Goal: Task Accomplishment & Management: Manage account settings

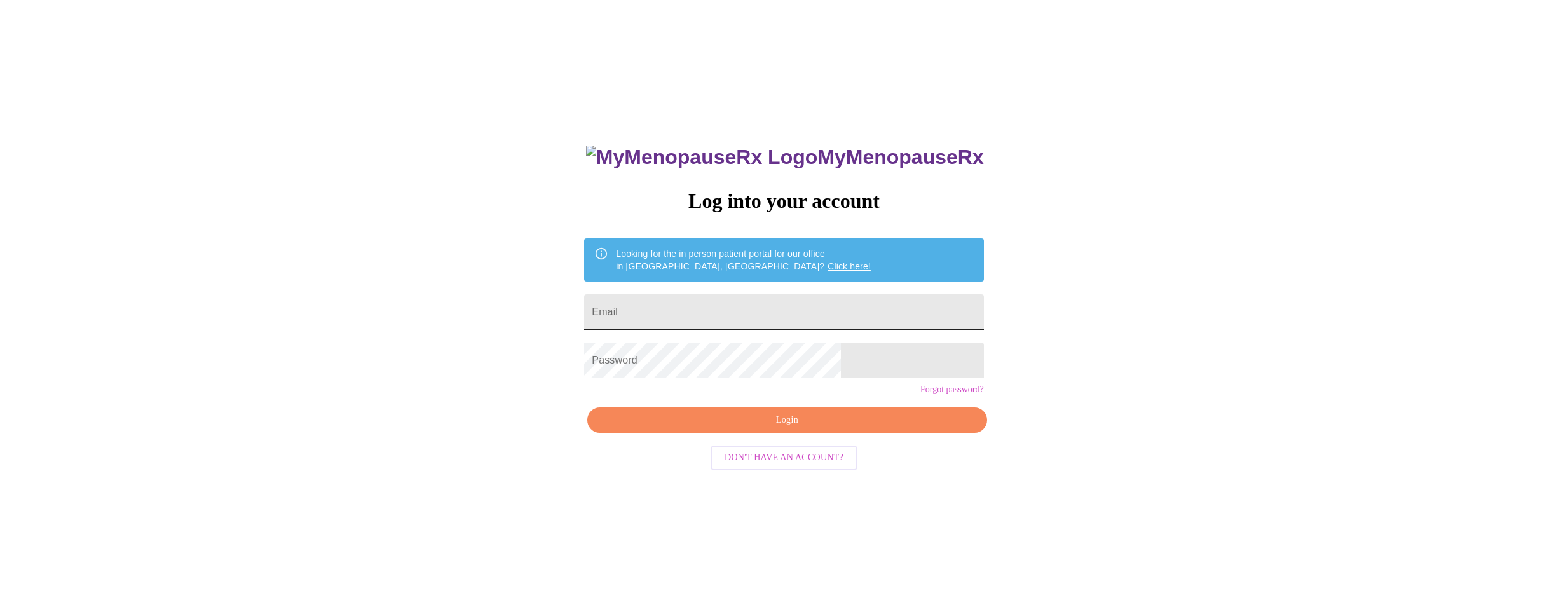
drag, startPoint x: 0, startPoint y: 0, endPoint x: 765, endPoint y: 313, distance: 826.6
click at [765, 313] on input "Email" at bounding box center [783, 312] width 399 height 36
type input "yeniachilin79@gmail.com"
click at [780, 428] on span "Login" at bounding box center [787, 420] width 370 height 16
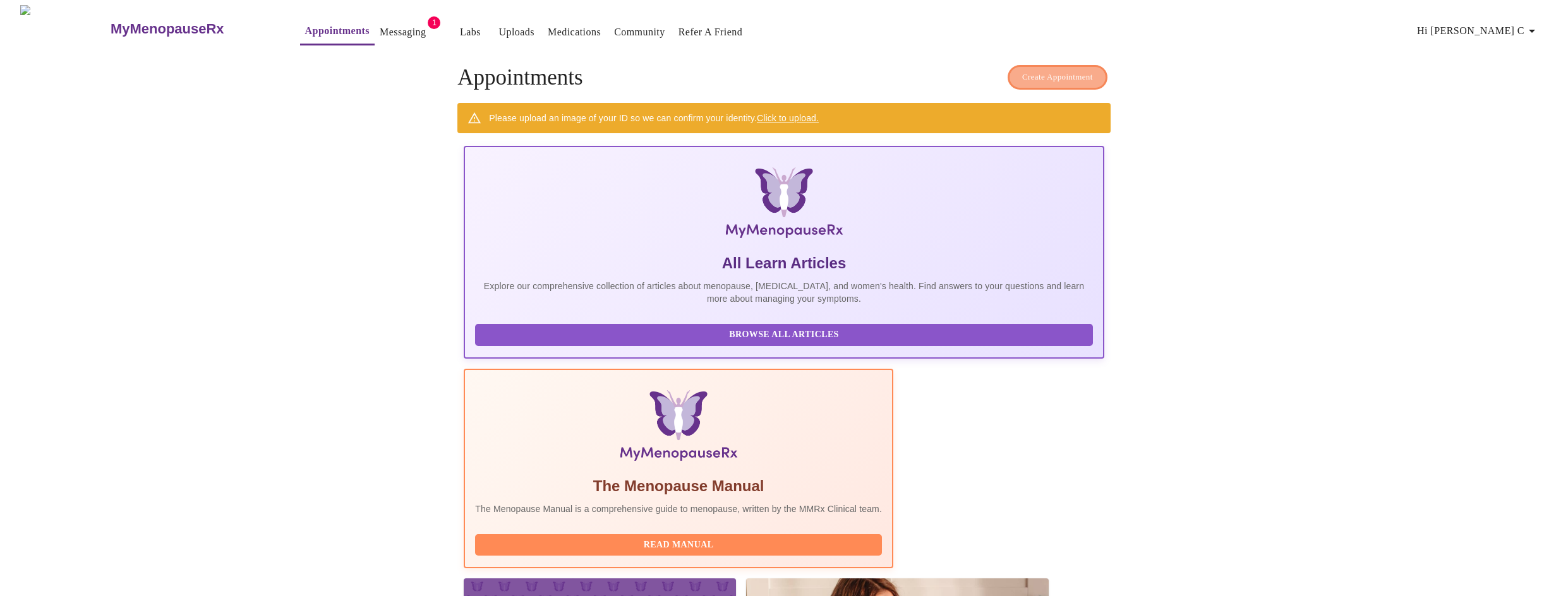
click at [1024, 75] on span "Create Appointment" at bounding box center [1057, 77] width 71 height 14
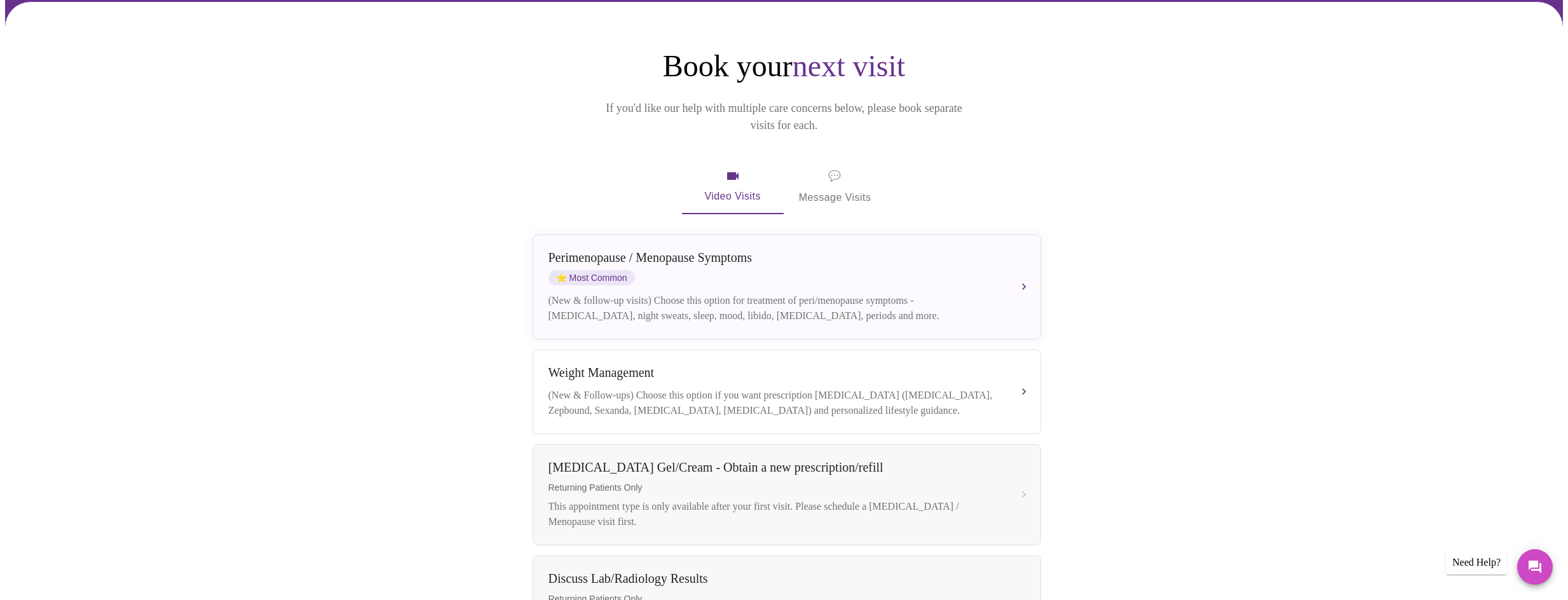
scroll to position [127, 0]
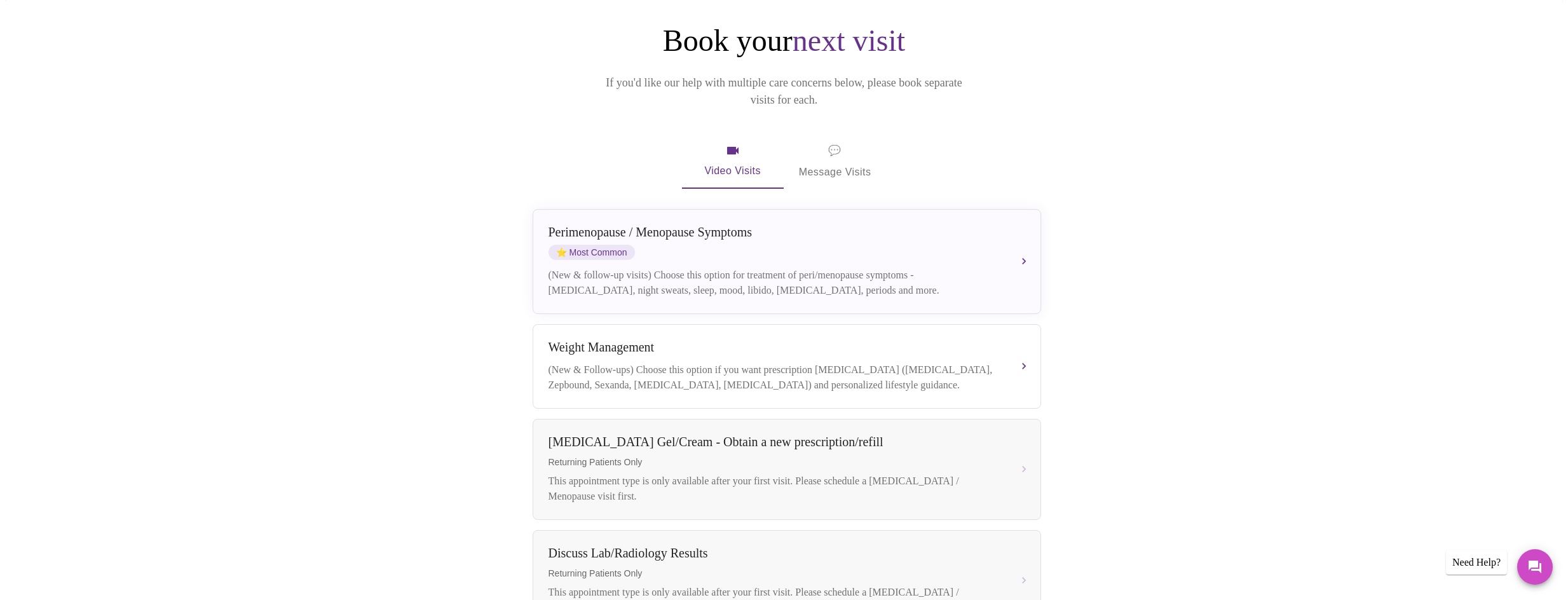
click at [782, 268] on div "(New & follow-up visits) Choose this option for treatment of peri/menopause sym…" at bounding box center [774, 283] width 451 height 31
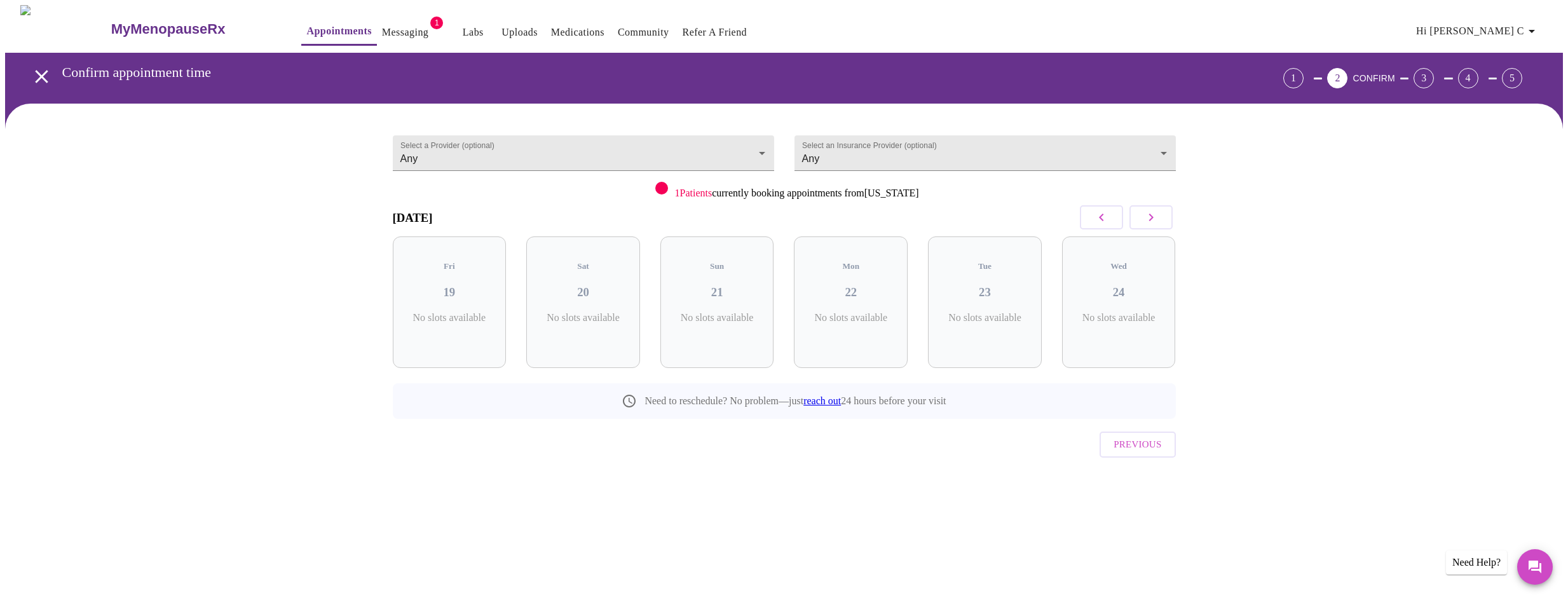
scroll to position [0, 0]
click at [1154, 217] on icon "button" at bounding box center [1155, 217] width 15 height 15
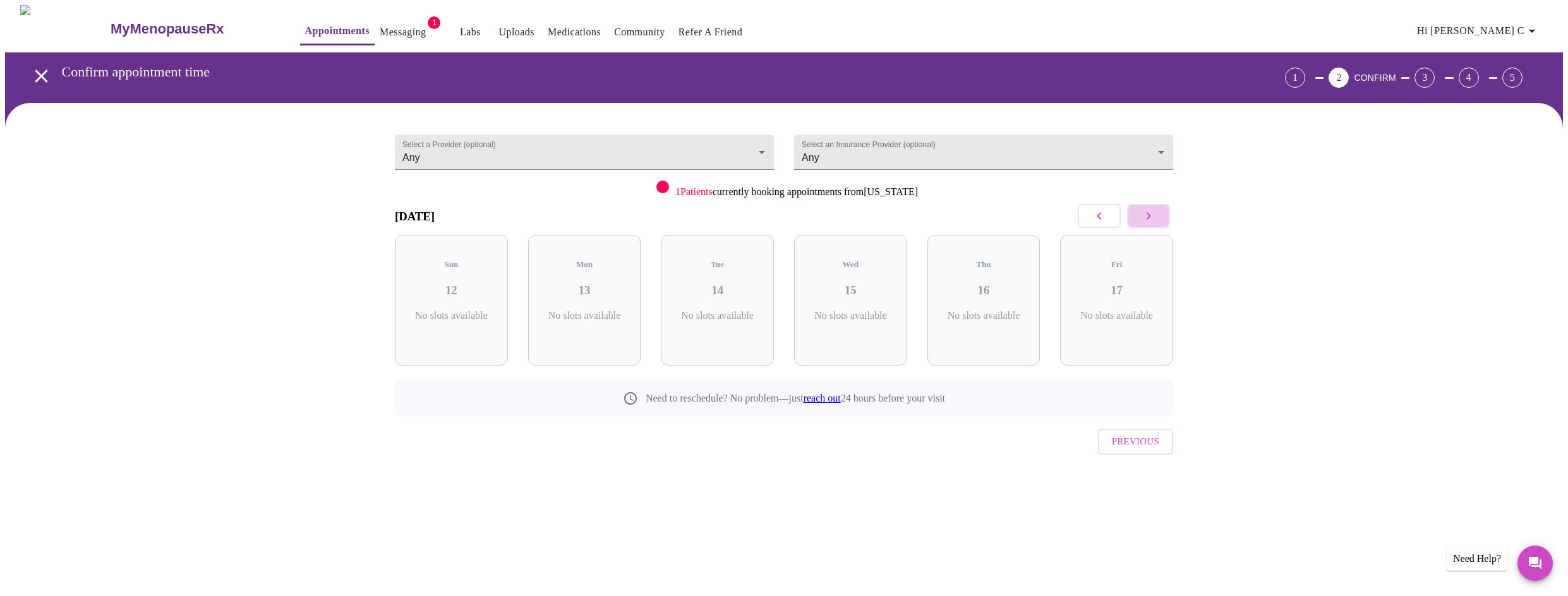
click at [1147, 216] on icon "button" at bounding box center [1148, 215] width 15 height 15
click at [1147, 219] on icon "button" at bounding box center [1148, 216] width 5 height 8
click at [1147, 219] on icon "button" at bounding box center [1148, 216] width 5 height 8
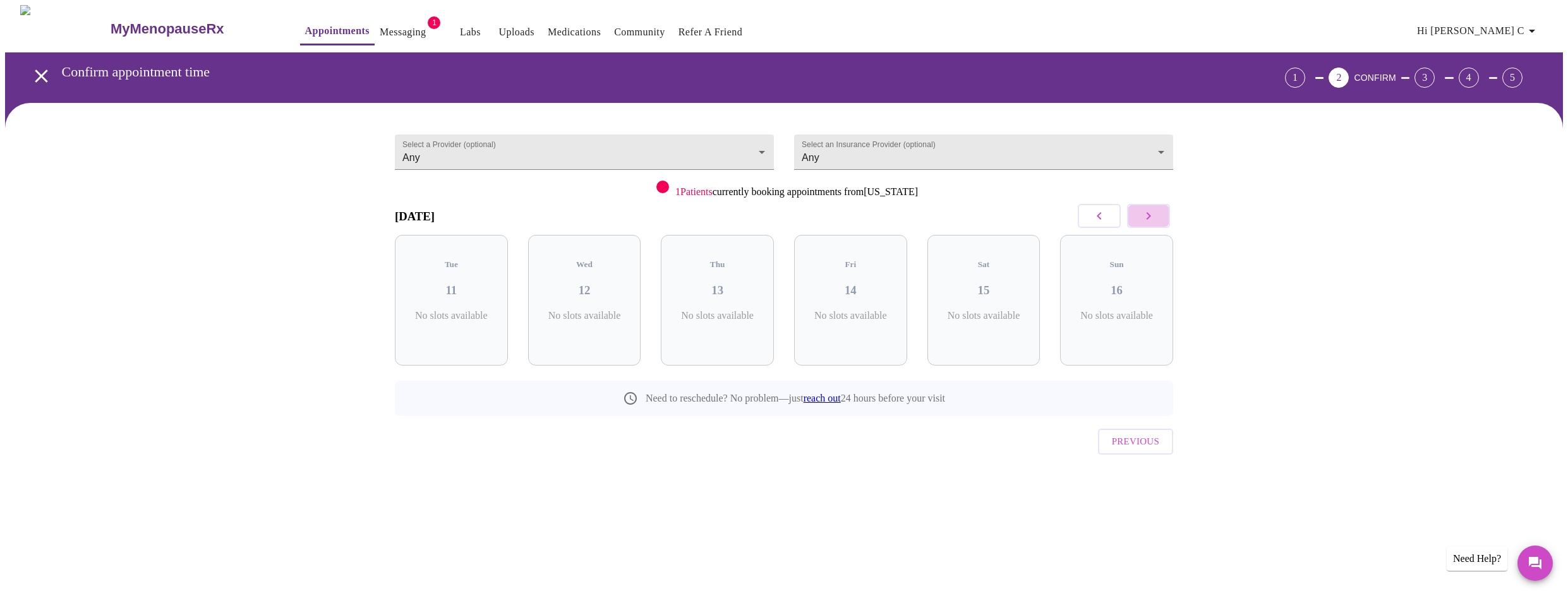
click at [1147, 219] on icon "button" at bounding box center [1148, 216] width 5 height 8
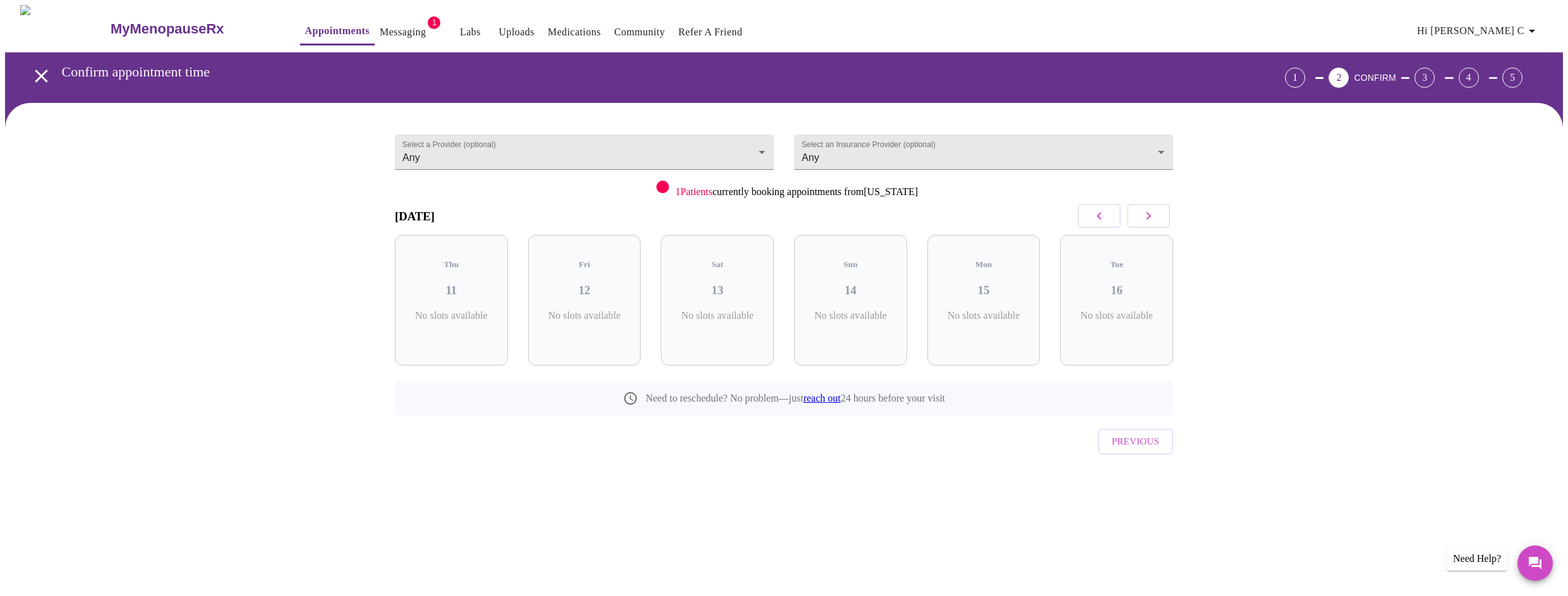
click at [1147, 219] on icon "button" at bounding box center [1148, 216] width 5 height 8
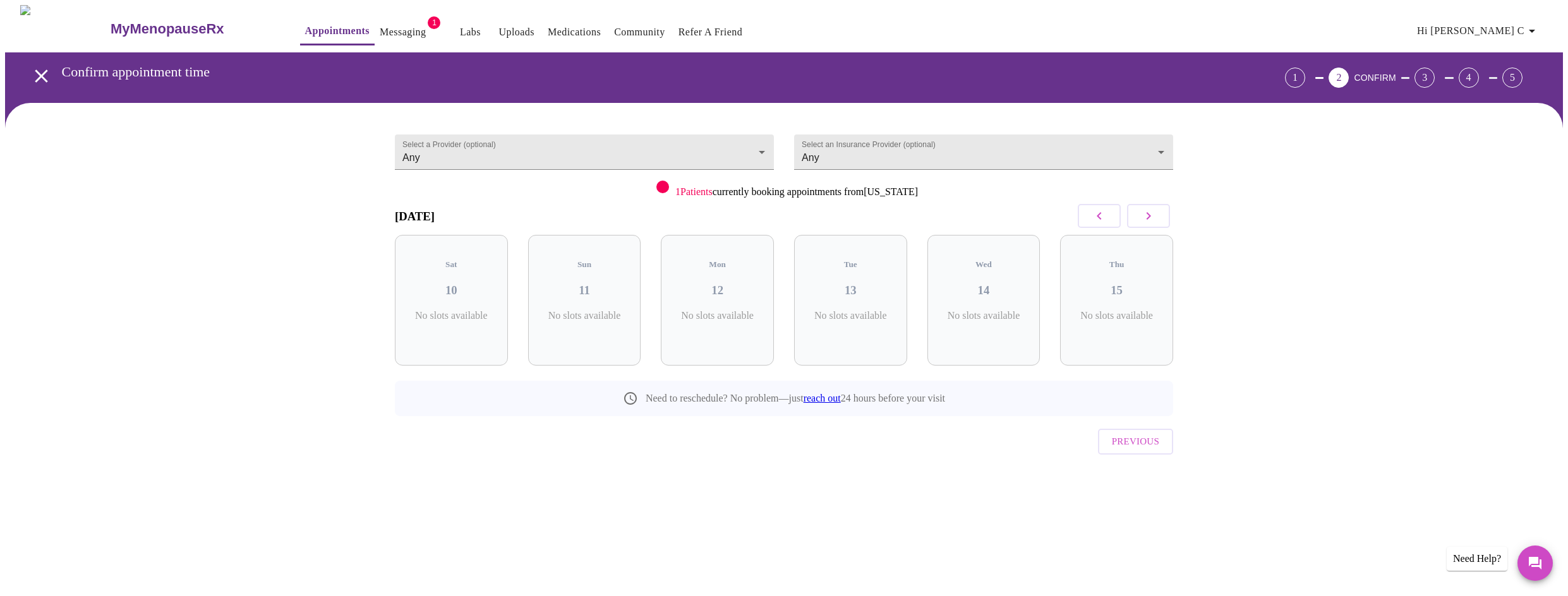
click at [1147, 219] on icon "button" at bounding box center [1148, 216] width 5 height 8
click at [1092, 219] on icon "button" at bounding box center [1099, 215] width 15 height 15
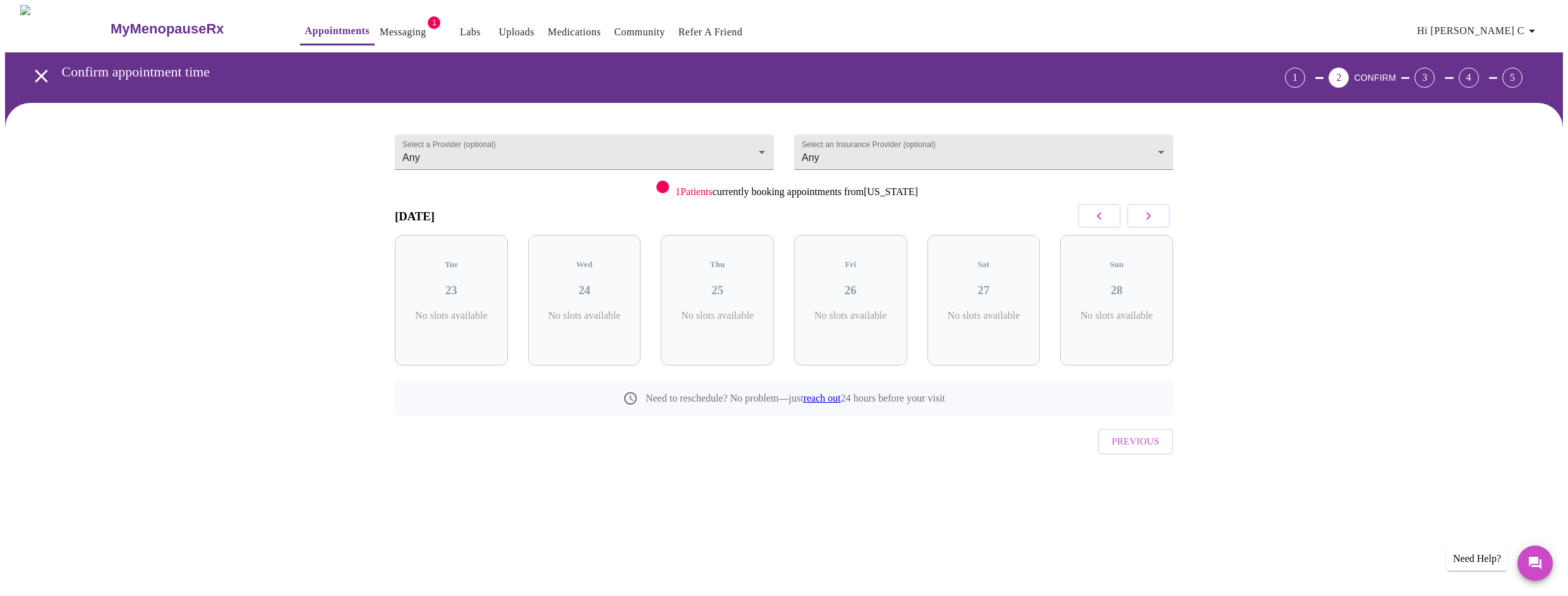
click at [1092, 219] on icon "button" at bounding box center [1099, 215] width 15 height 15
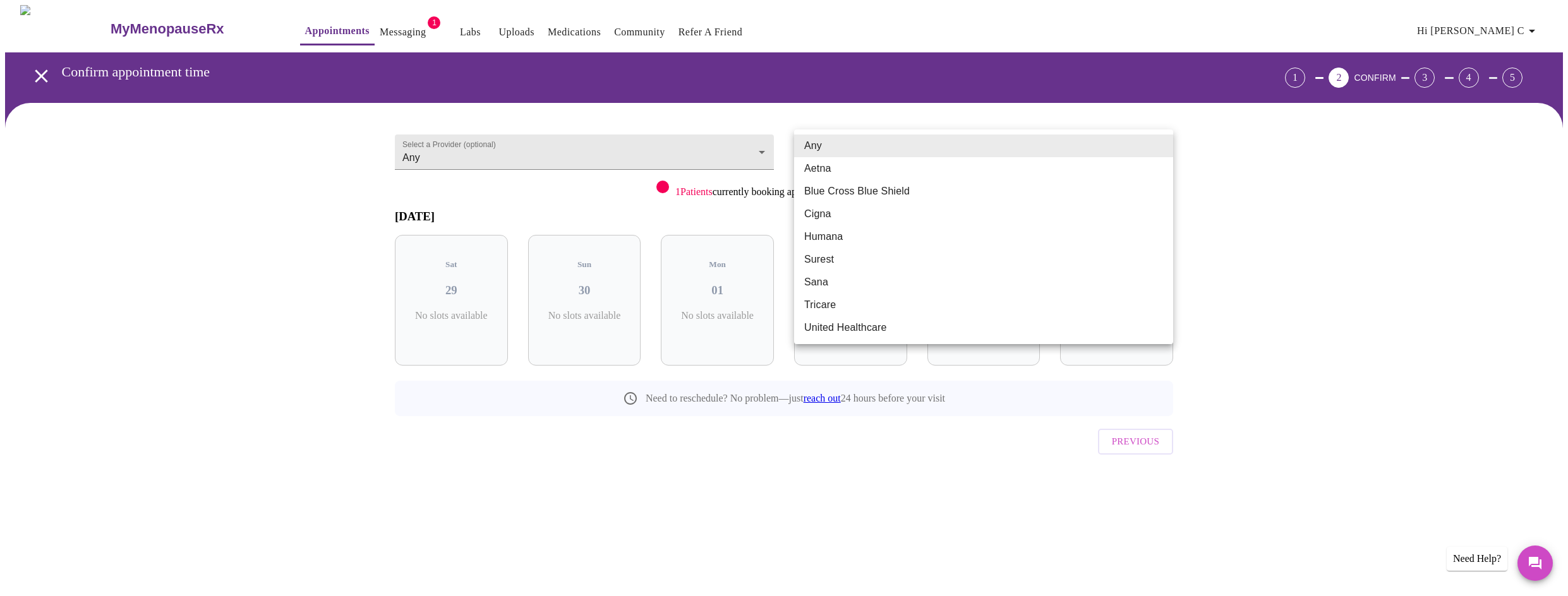
click at [1162, 149] on body "MyMenopauseRx Appointments Messaging 1 Labs Uploads Medications Community Refer…" at bounding box center [784, 261] width 1558 height 512
click at [824, 329] on li "United Healthcare" at bounding box center [983, 328] width 379 height 23
type input "United Healthcare"
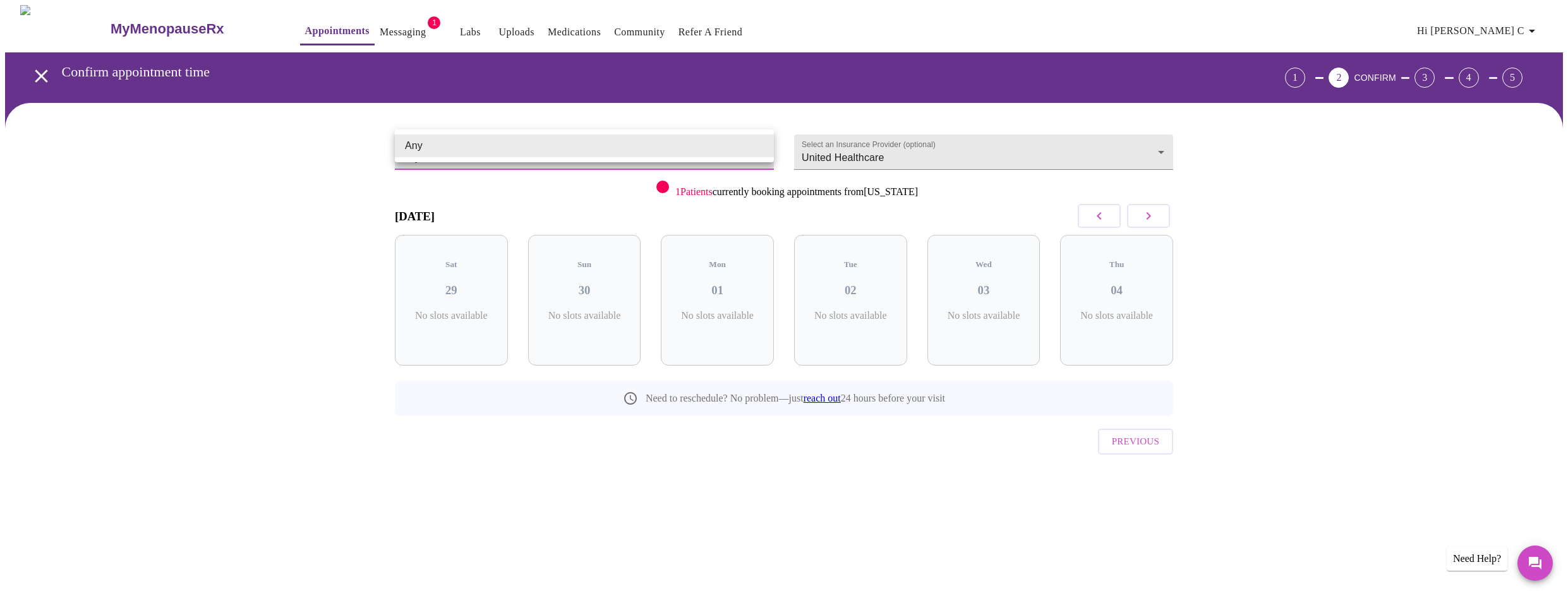
click at [510, 153] on body "MyMenopauseRx Appointments Messaging 1 Labs Uploads Medications Community Refer…" at bounding box center [784, 261] width 1558 height 512
click at [513, 150] on li "Any" at bounding box center [584, 145] width 379 height 23
click at [513, 150] on body "MyMenopauseRx Appointments Messaging 1 Labs Uploads Medications Community Refer…" at bounding box center [784, 261] width 1558 height 512
click at [513, 150] on li "Any" at bounding box center [584, 145] width 379 height 23
click at [526, 140] on body "MyMenopauseRx Appointments Messaging 1 Labs Uploads Medications Community Refer…" at bounding box center [784, 261] width 1558 height 512
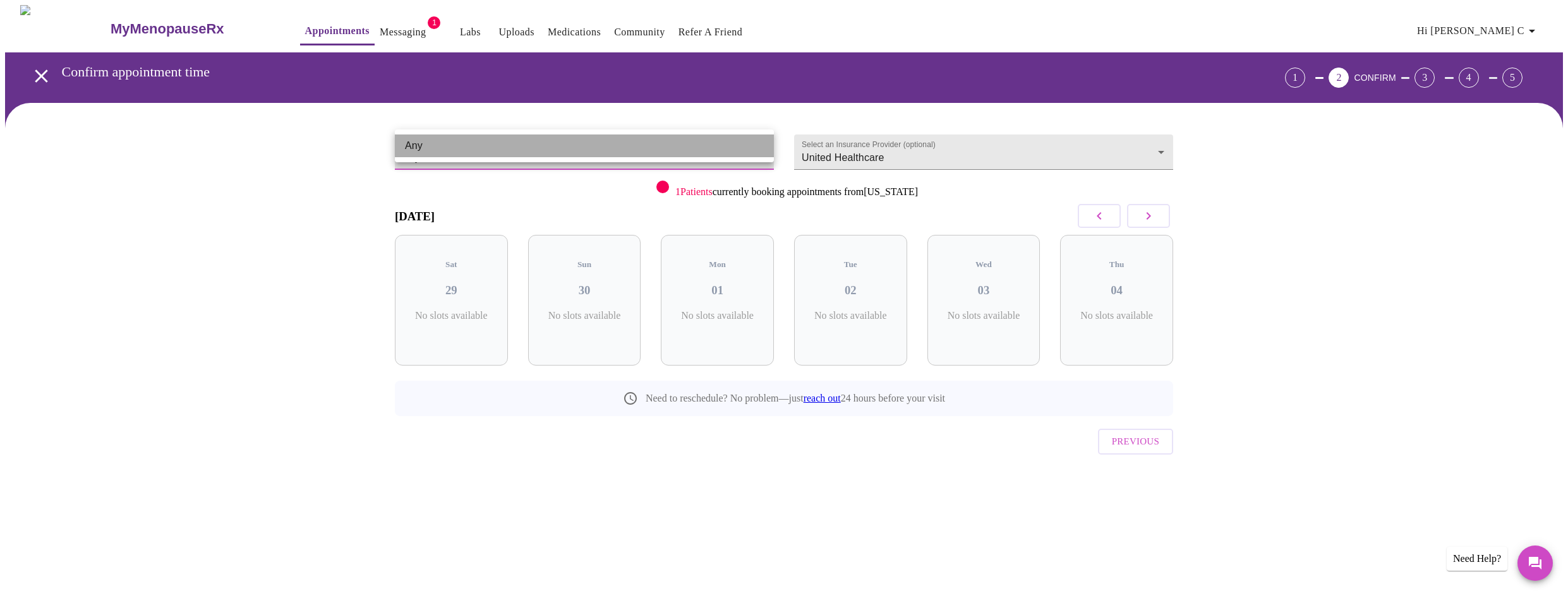
click at [526, 140] on li "Any" at bounding box center [584, 145] width 379 height 23
click at [524, 140] on body "MyMenopauseRx Appointments Messaging 1 Labs Uploads Medications Community Refer…" at bounding box center [784, 261] width 1558 height 512
click at [395, 16] on div at bounding box center [784, 298] width 1568 height 596
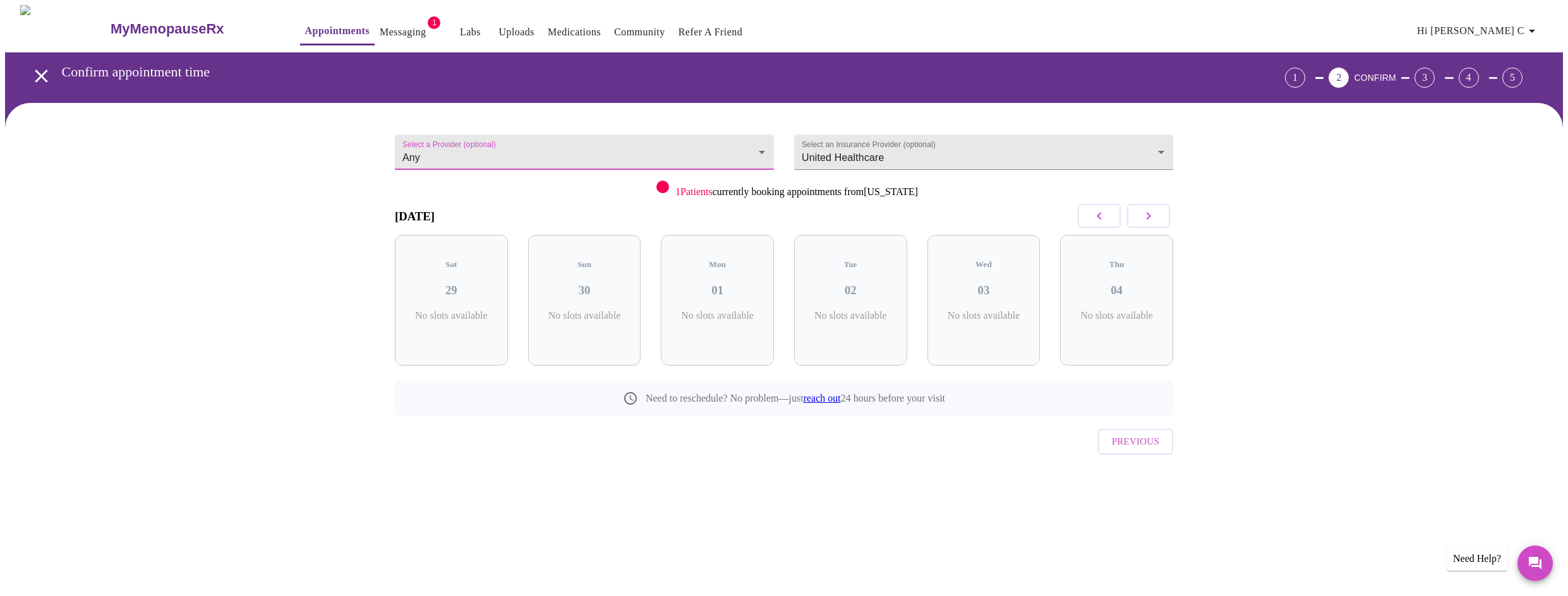
click at [380, 27] on link "Messaging" at bounding box center [402, 32] width 46 height 18
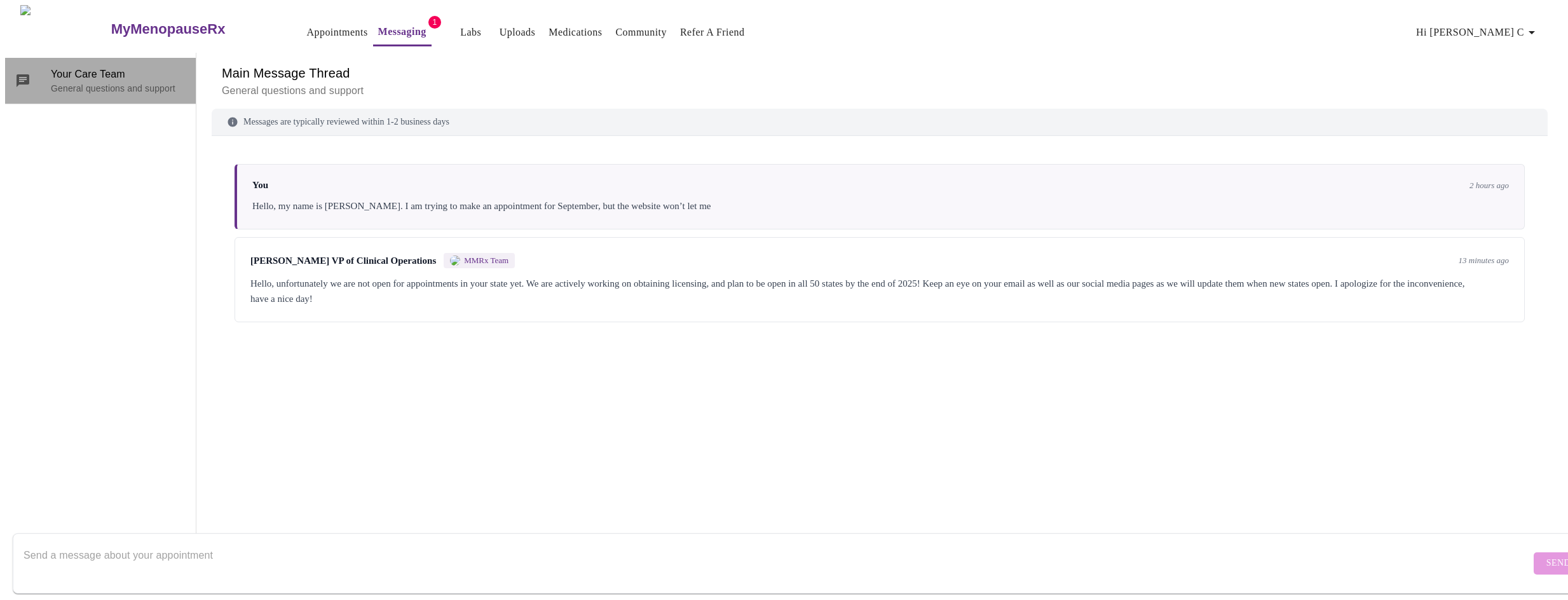
click at [16, 74] on icon at bounding box center [22, 80] width 12 height 12
click at [306, 27] on link "Appointments" at bounding box center [336, 32] width 61 height 18
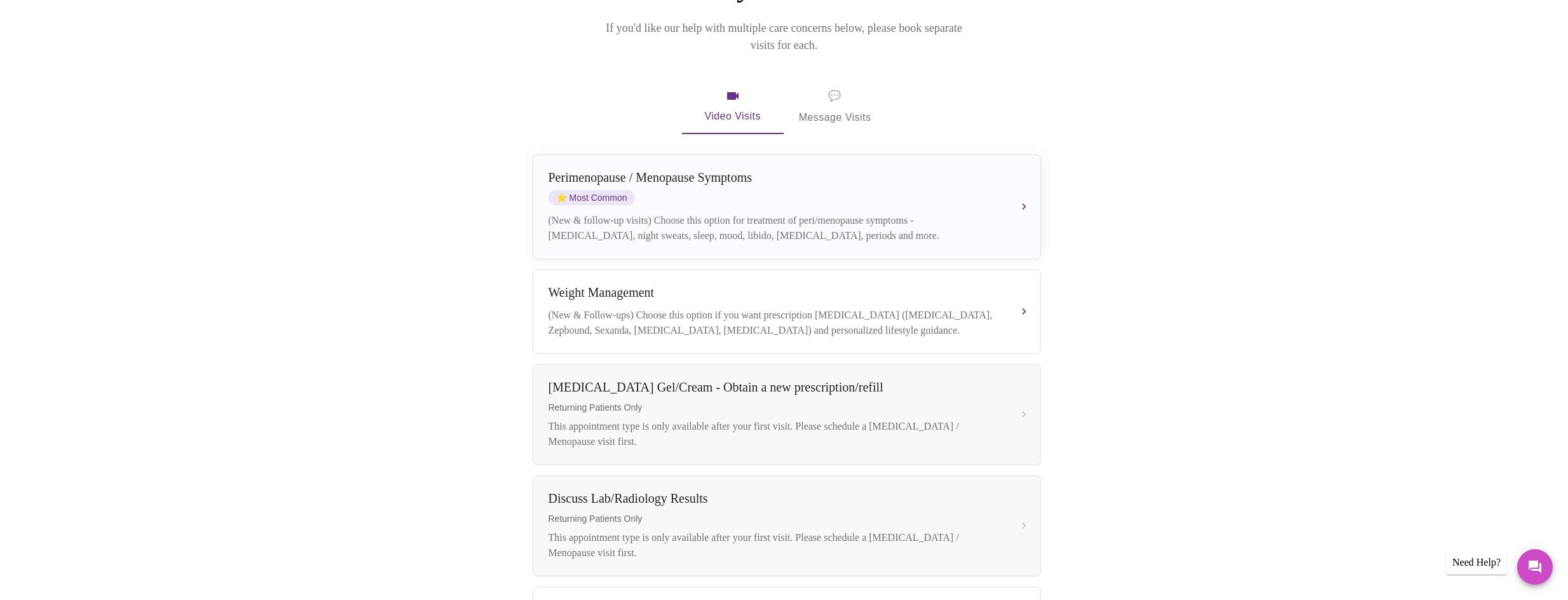
scroll to position [254, 0]
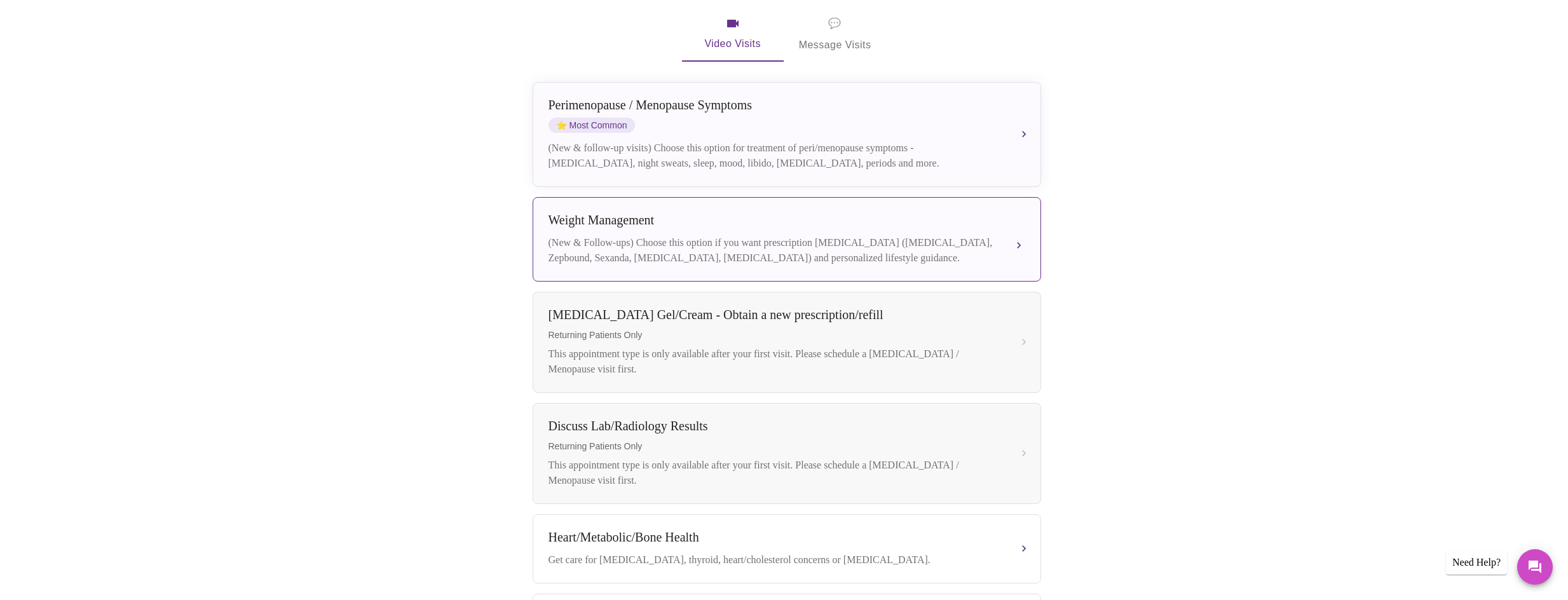
click at [800, 239] on div "(New & Follow-ups) Choose this option if you want prescription [MEDICAL_DATA] (…" at bounding box center [774, 250] width 451 height 31
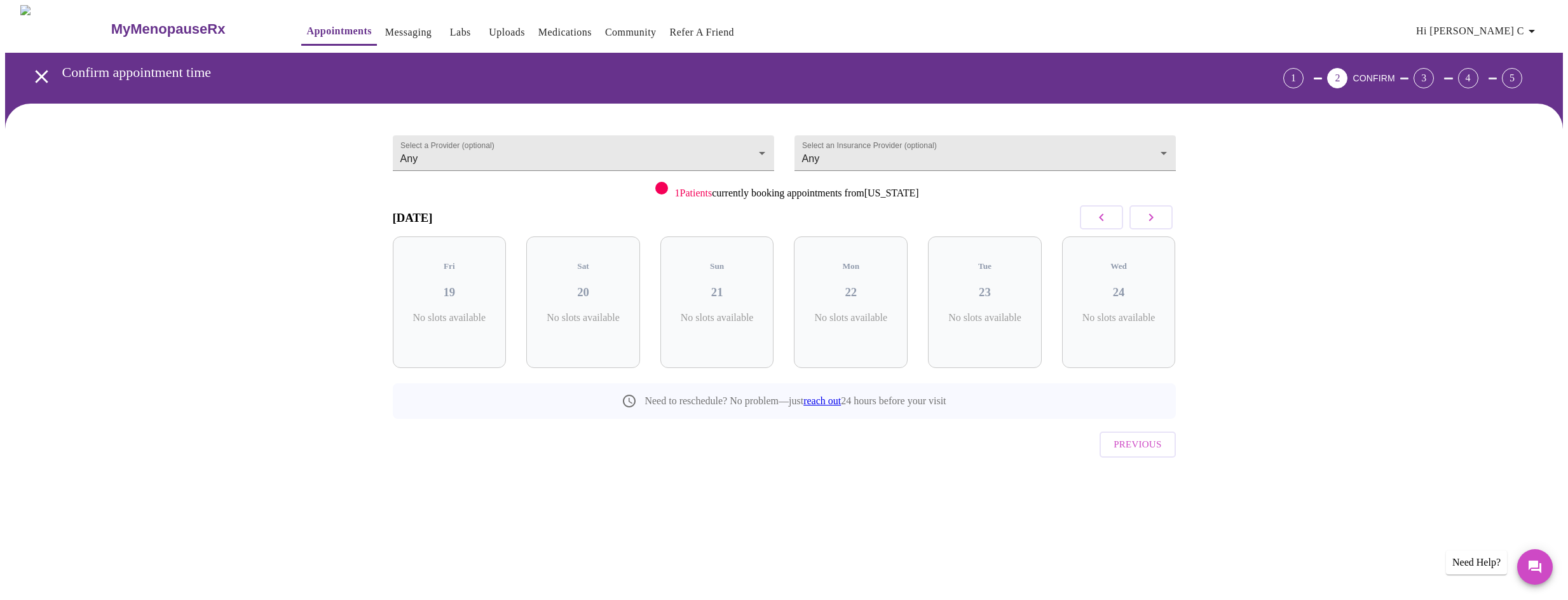
scroll to position [0, 0]
click at [488, 29] on link "Uploads" at bounding box center [506, 32] width 36 height 18
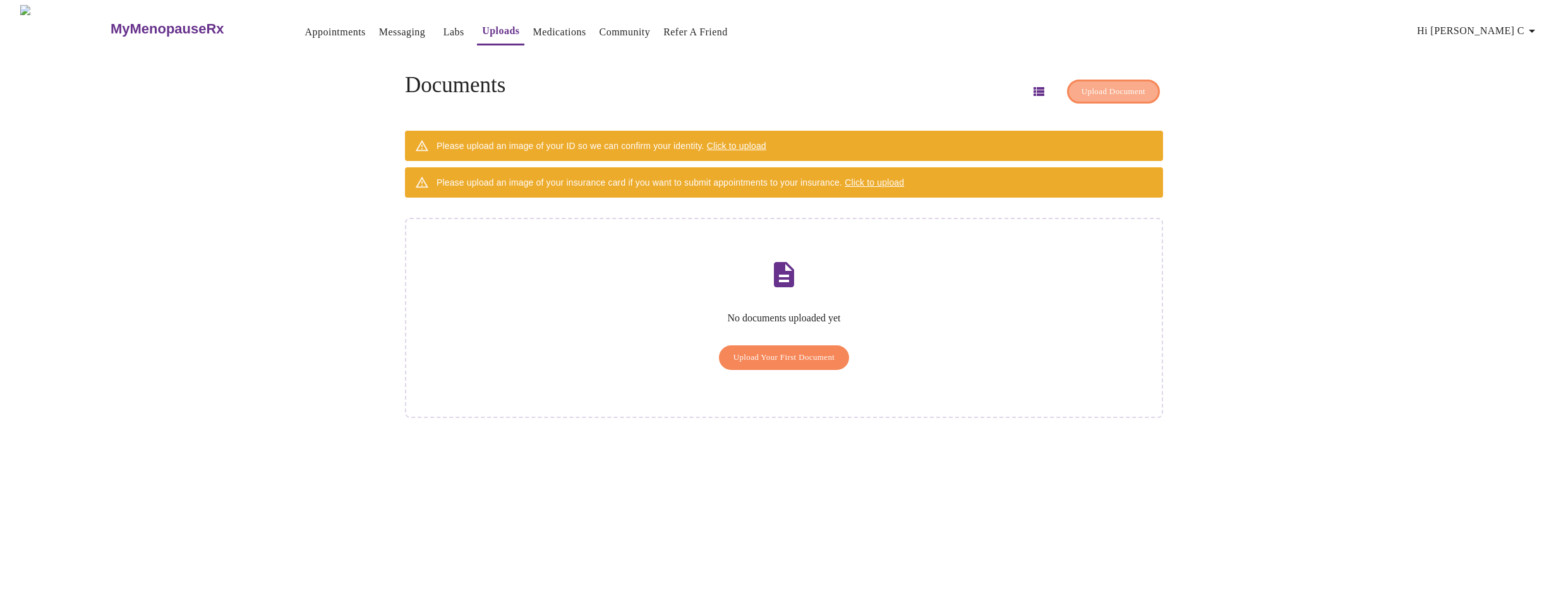
click at [1081, 86] on span "Upload Document" at bounding box center [1113, 91] width 64 height 14
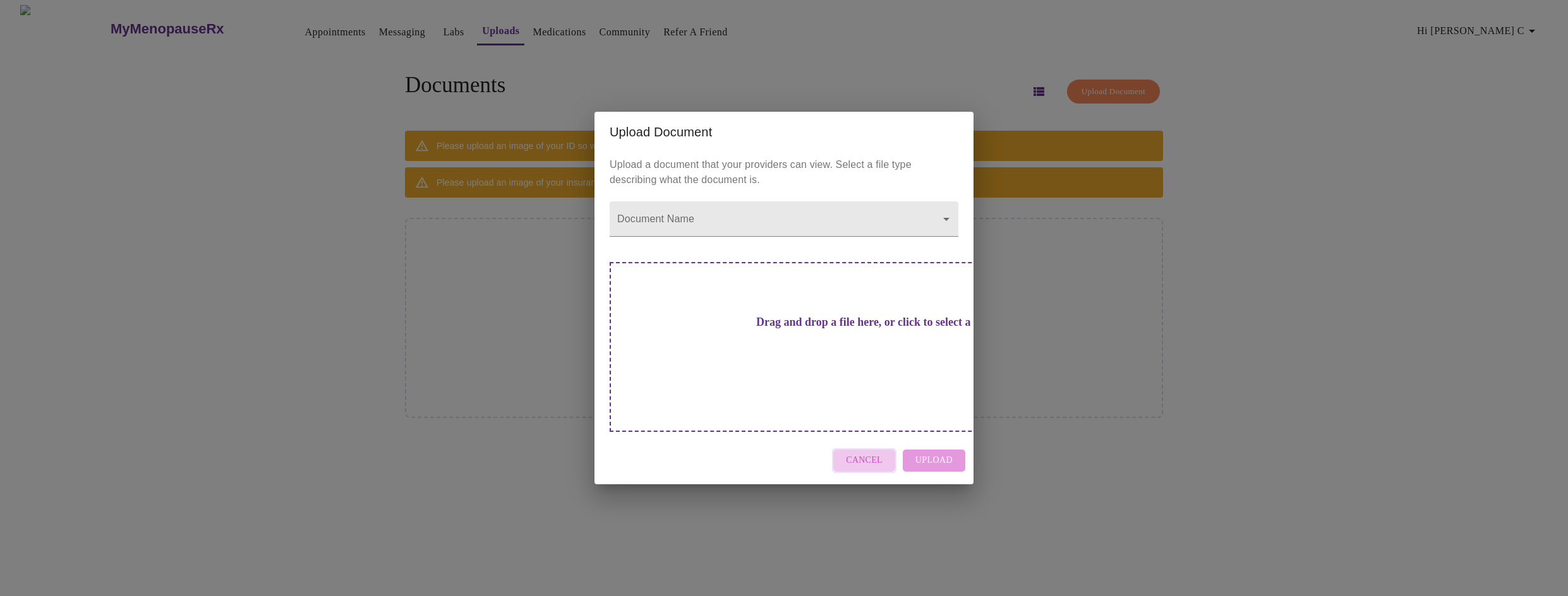
click at [877, 453] on span "Cancel" at bounding box center [864, 460] width 36 height 16
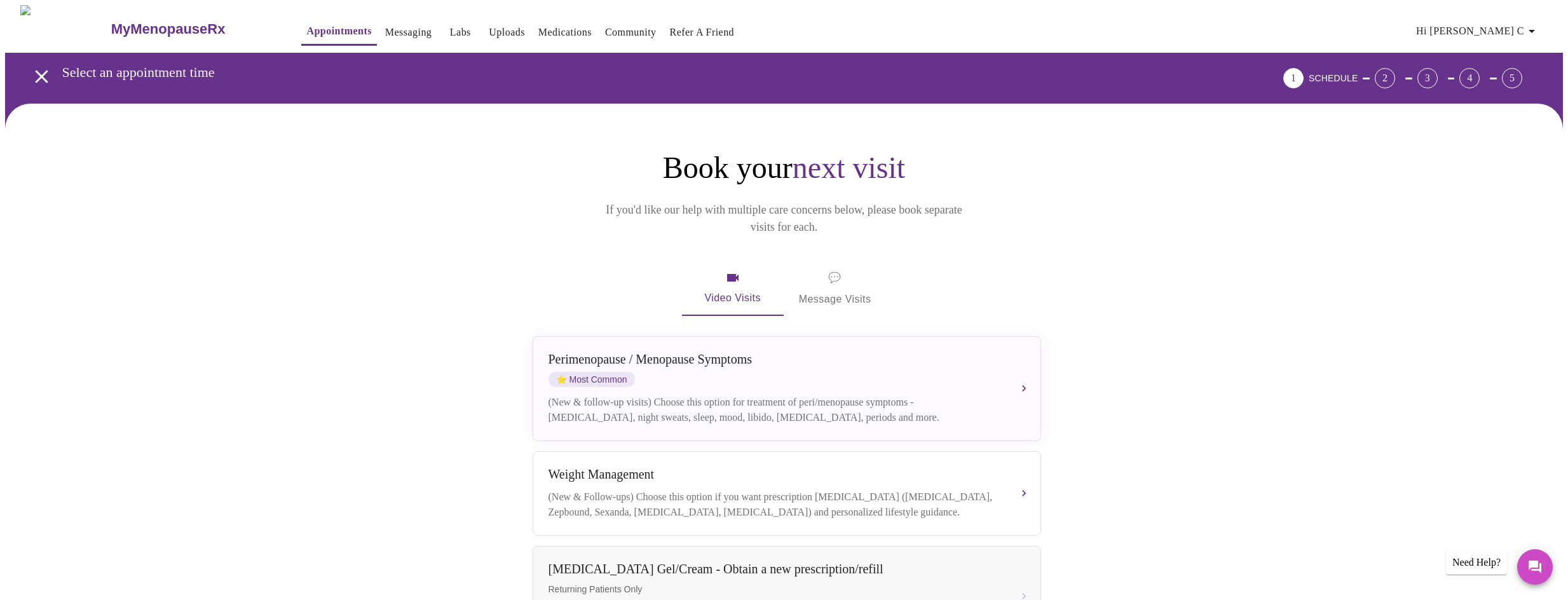
click at [1304, 74] on div "1" at bounding box center [1293, 78] width 20 height 20
click at [1395, 73] on div "2" at bounding box center [1384, 78] width 20 height 20
click at [1437, 69] on div "3" at bounding box center [1427, 78] width 20 height 20
click at [1480, 73] on div "4" at bounding box center [1469, 78] width 20 height 20
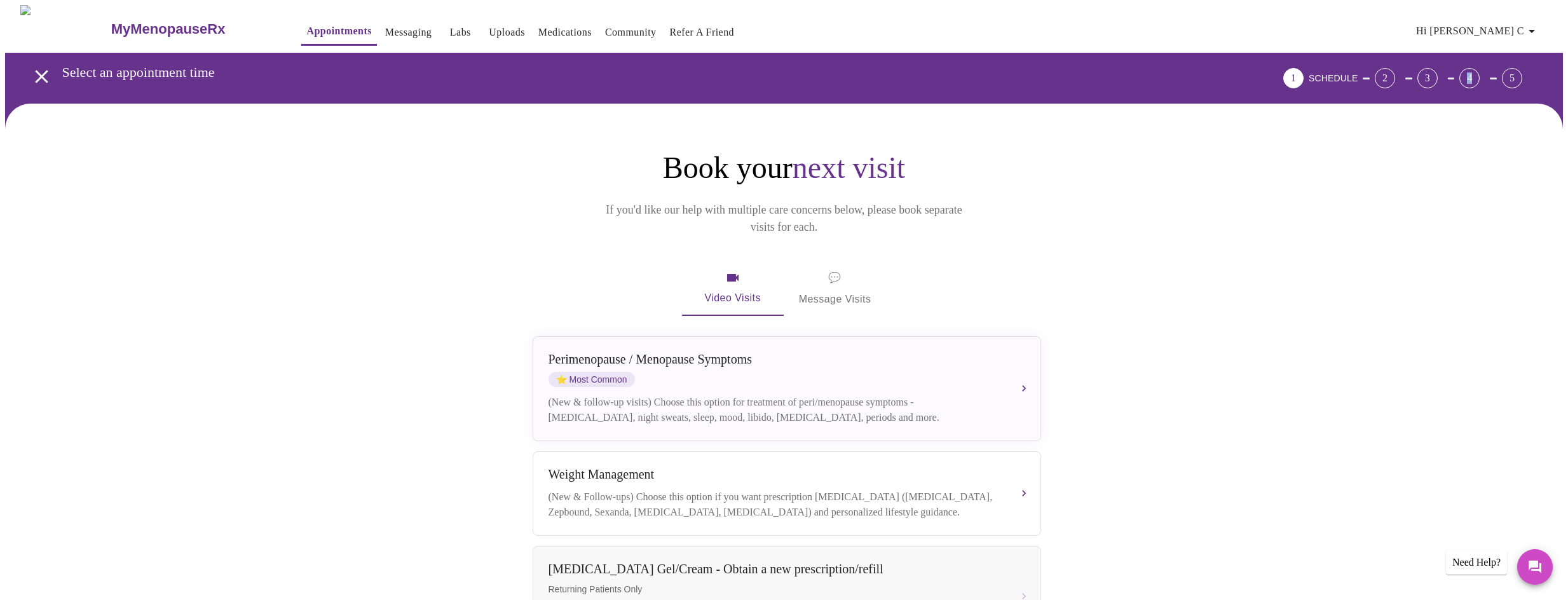
click at [1479, 73] on div "4" at bounding box center [1469, 78] width 20 height 20
click at [1535, 30] on icon "button" at bounding box center [1532, 31] width 7 height 3
click at [1361, 172] on div at bounding box center [789, 300] width 1578 height 600
click at [385, 31] on link "Messaging" at bounding box center [408, 32] width 46 height 18
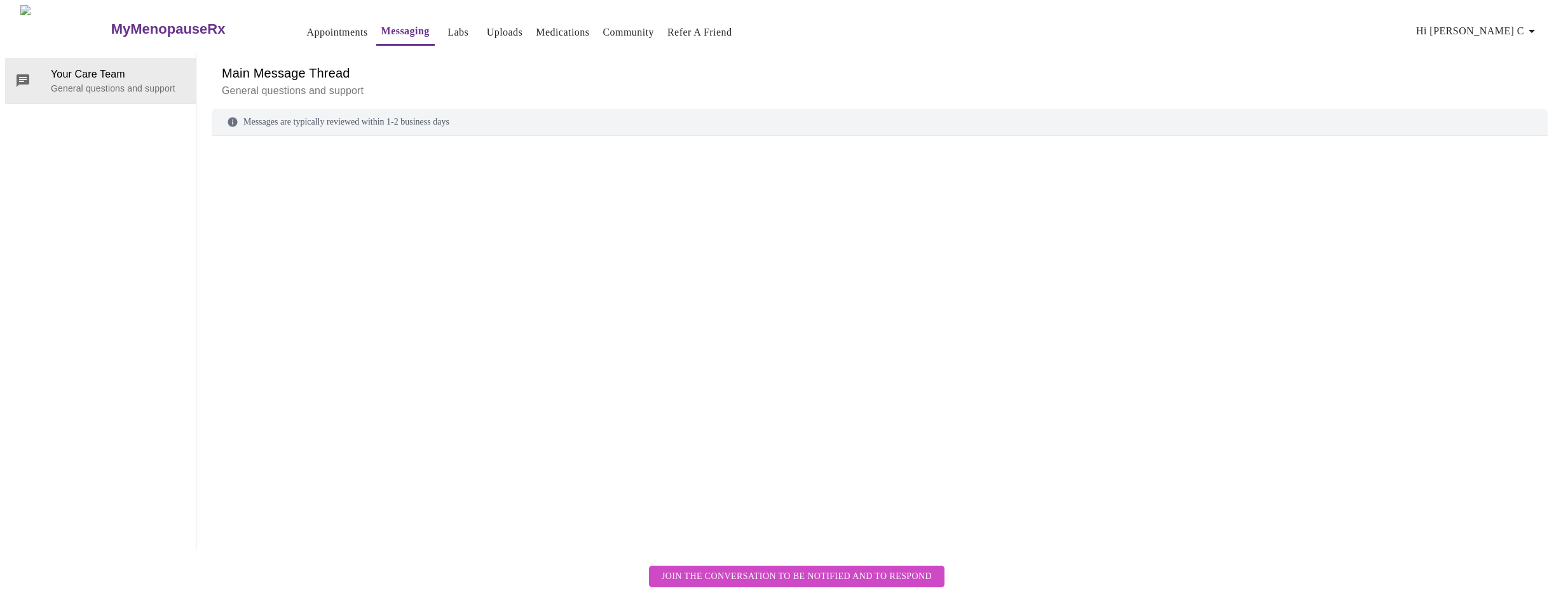
scroll to position [48, 0]
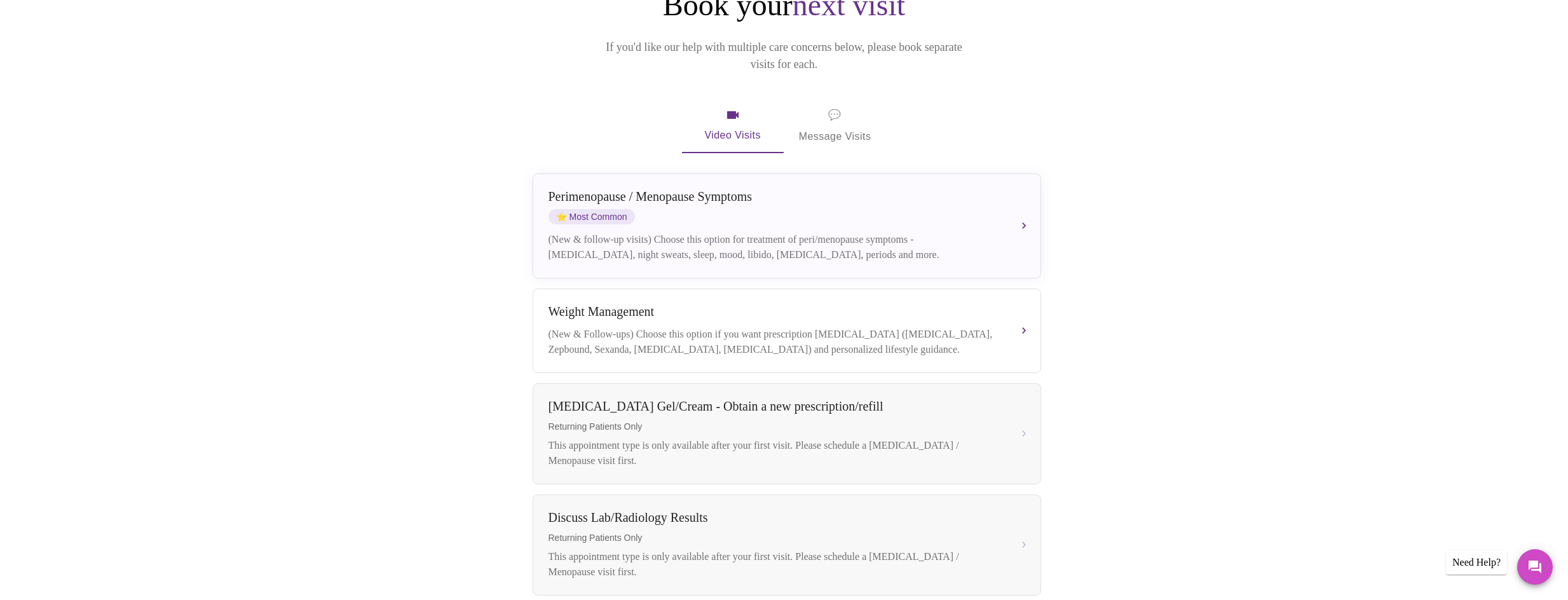
scroll to position [176, 0]
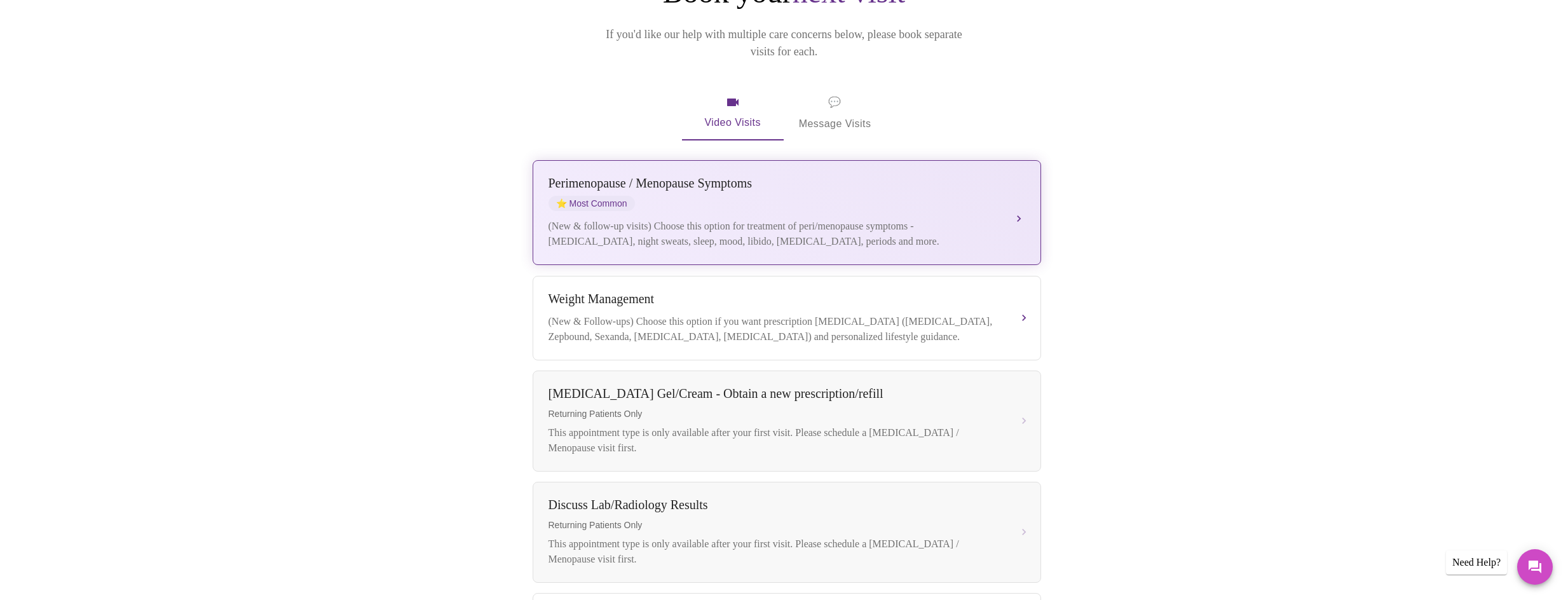
click at [588, 196] on span "⭐ Most Common" at bounding box center [592, 203] width 86 height 15
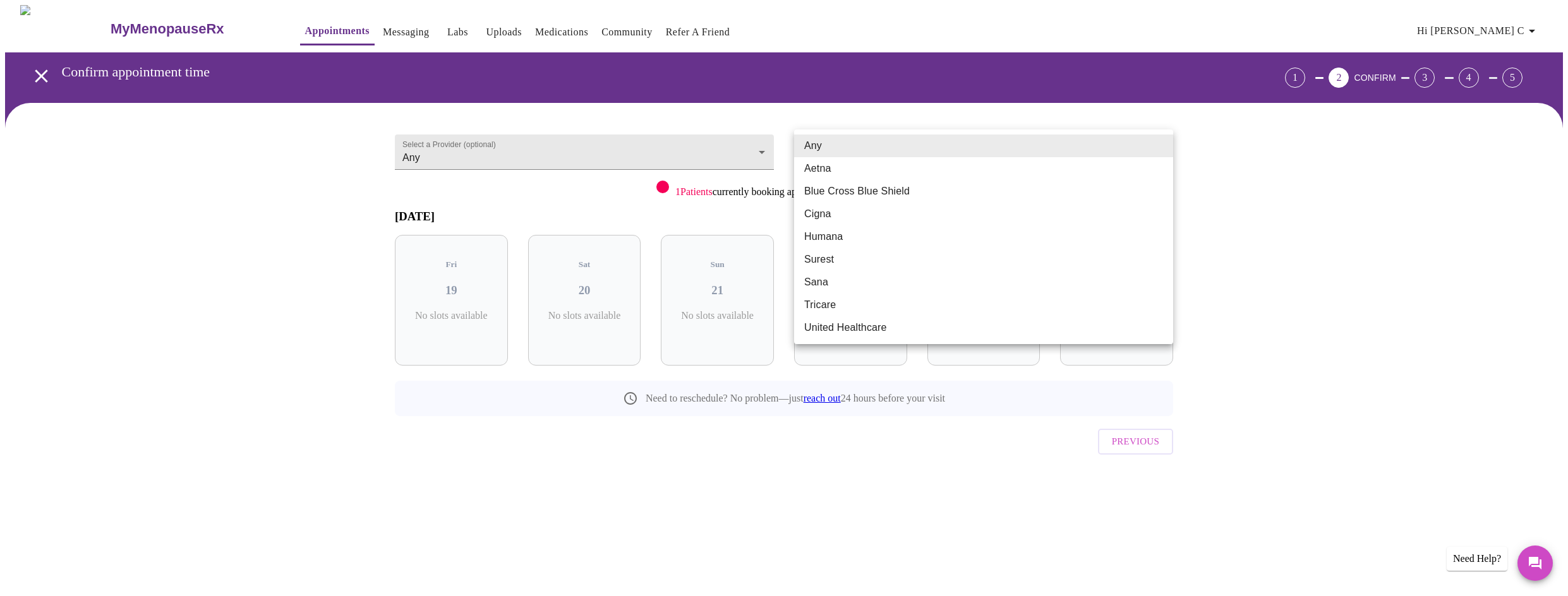
click at [1164, 146] on body "MyMenopauseRx Appointments Messaging Labs Uploads Medications Community Refer a…" at bounding box center [784, 261] width 1558 height 512
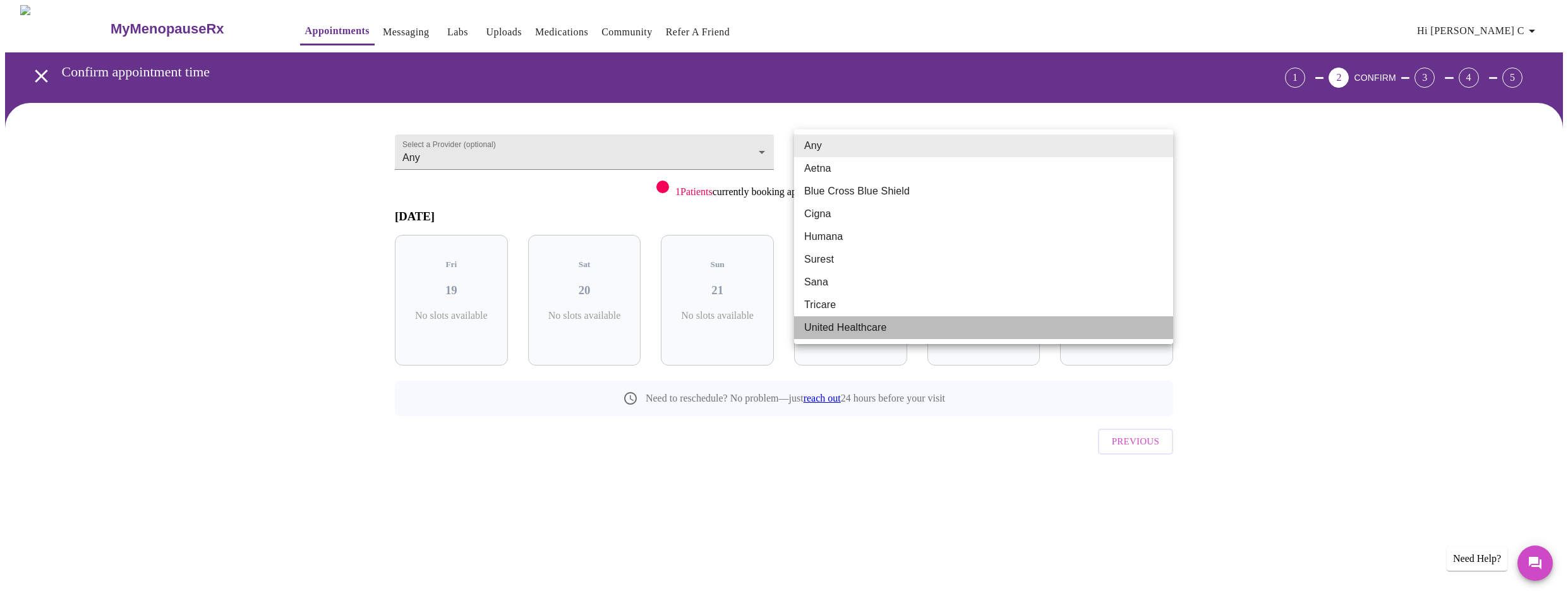
click at [841, 328] on li "United Healthcare" at bounding box center [983, 328] width 379 height 23
type input "United Healthcare"
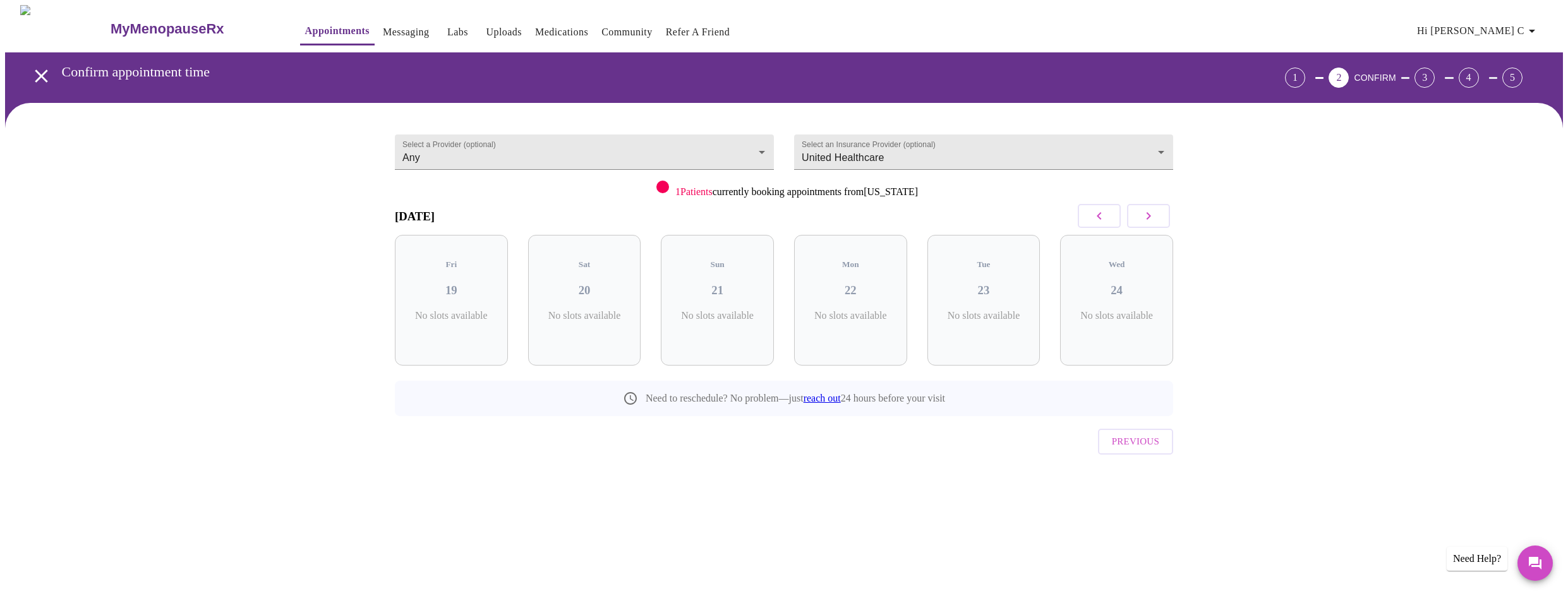
click at [656, 189] on div at bounding box center [662, 186] width 12 height 12
click at [542, 148] on body "MyMenopauseRx Appointments Messaging Labs Uploads Medications Community Refer a…" at bounding box center [784, 261] width 1558 height 512
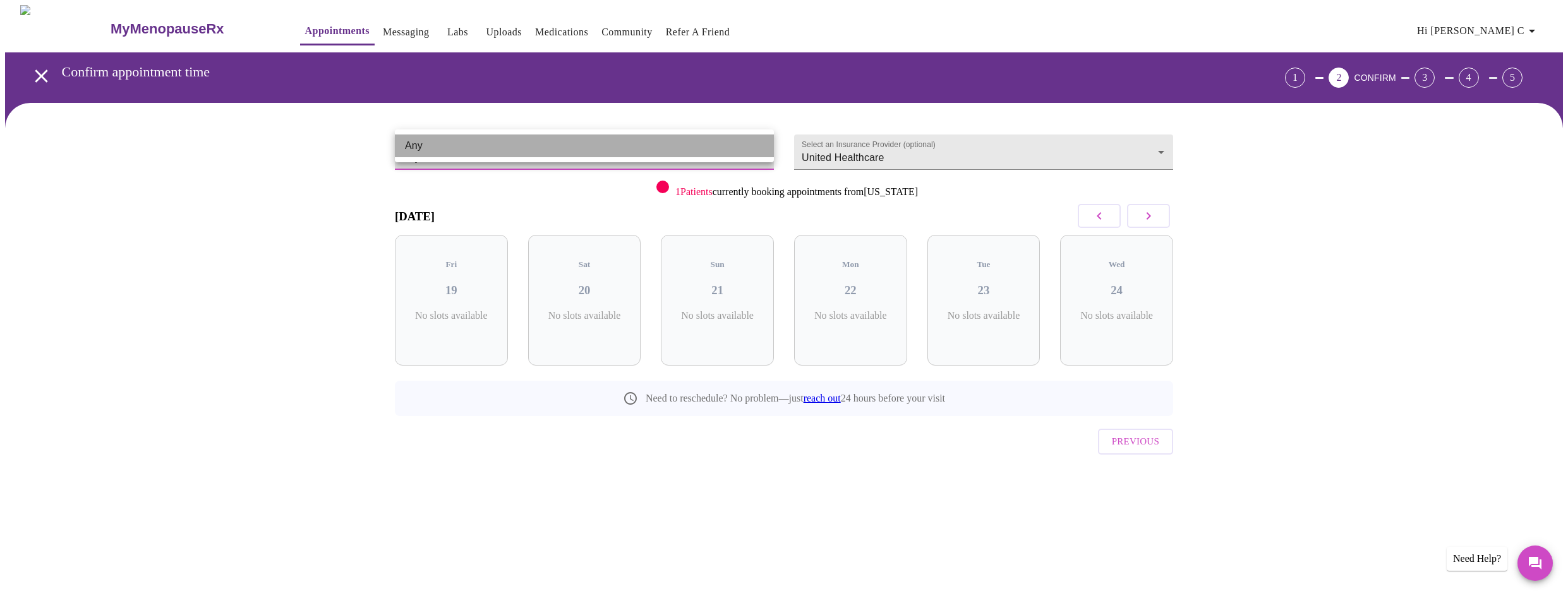
click at [542, 148] on li "Any" at bounding box center [584, 145] width 379 height 23
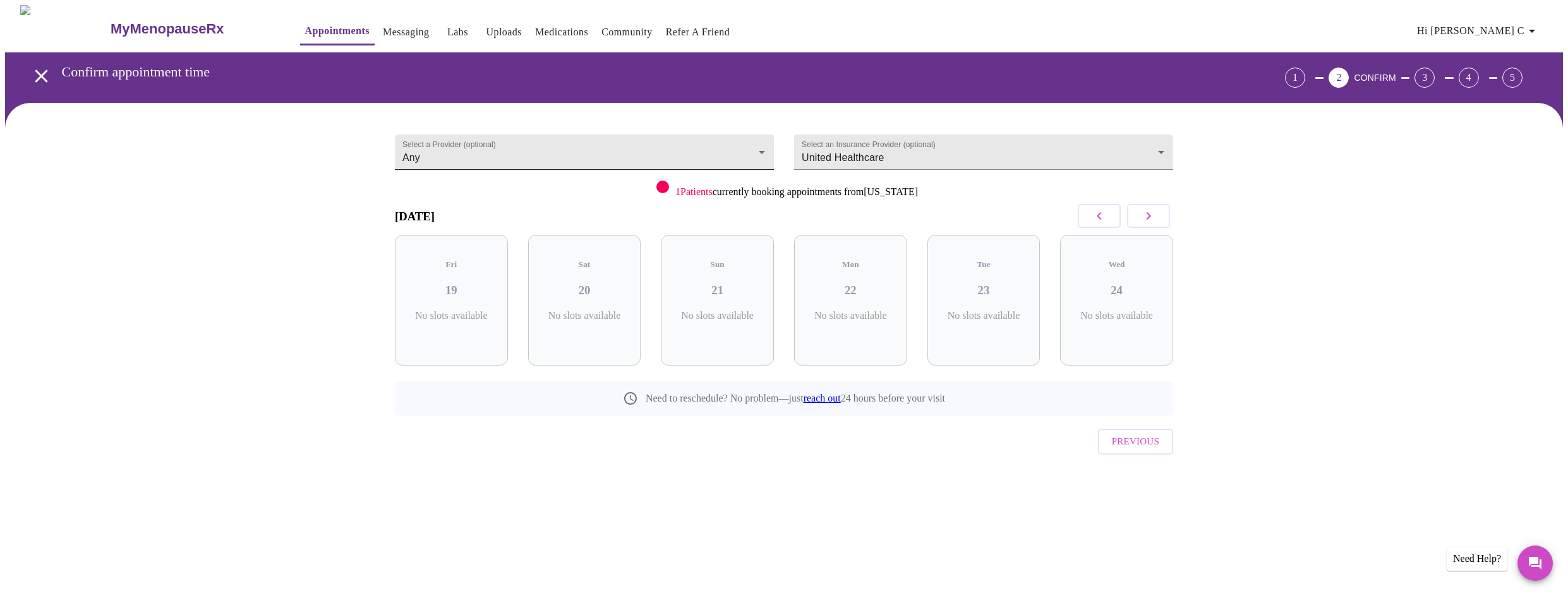
click at [542, 148] on li "Any" at bounding box center [537, 145] width 284 height 12
click at [542, 148] on body "MyMenopauseRx Appointments Messaging Labs Uploads Medications Community Refer a…" at bounding box center [784, 261] width 1558 height 512
click at [592, 30] on div at bounding box center [784, 298] width 1568 height 596
click at [485, 25] on link "Uploads" at bounding box center [503, 32] width 36 height 18
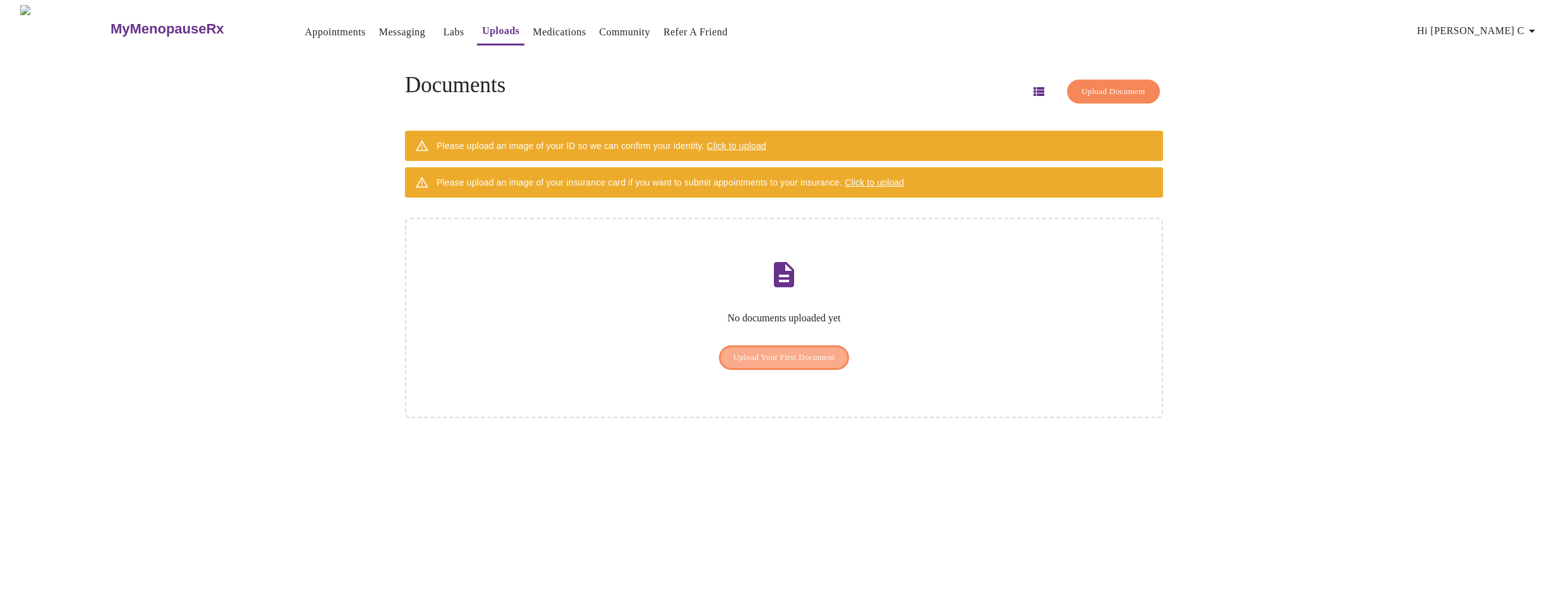
click at [774, 352] on button "Upload Your First Document" at bounding box center [784, 357] width 130 height 25
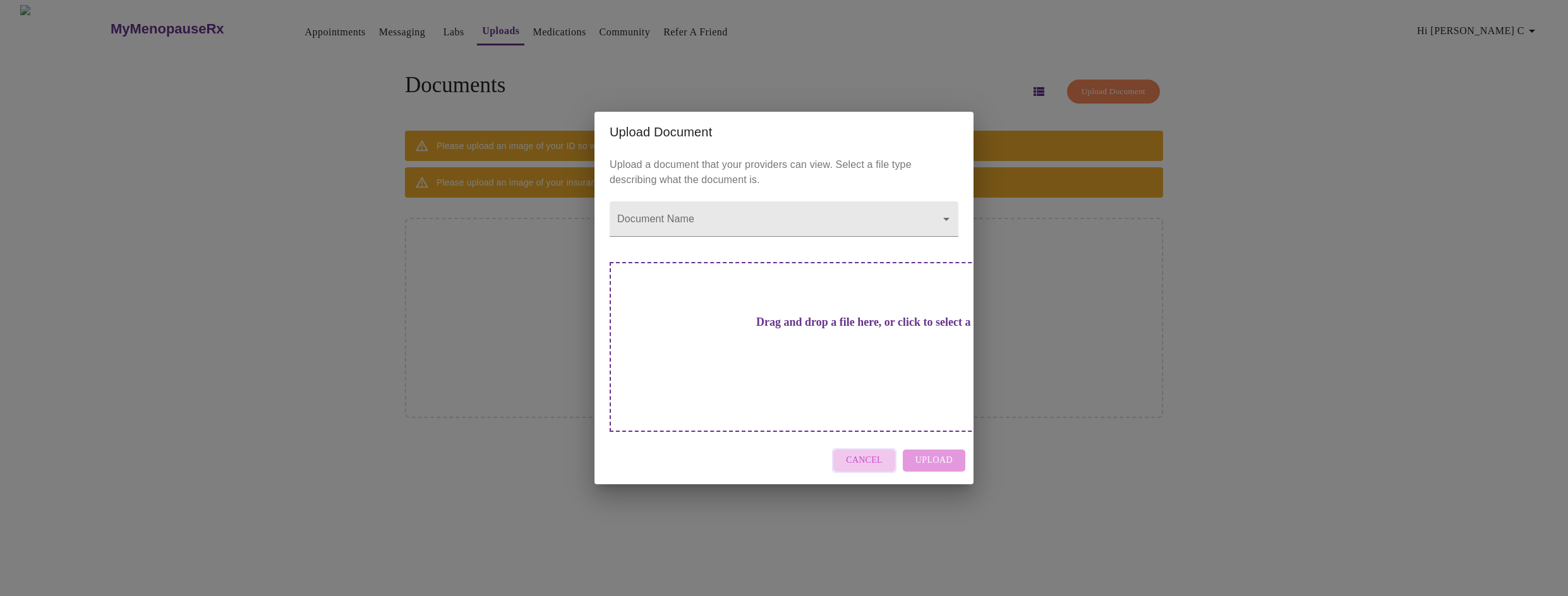
click at [876, 453] on span "Cancel" at bounding box center [864, 460] width 36 height 16
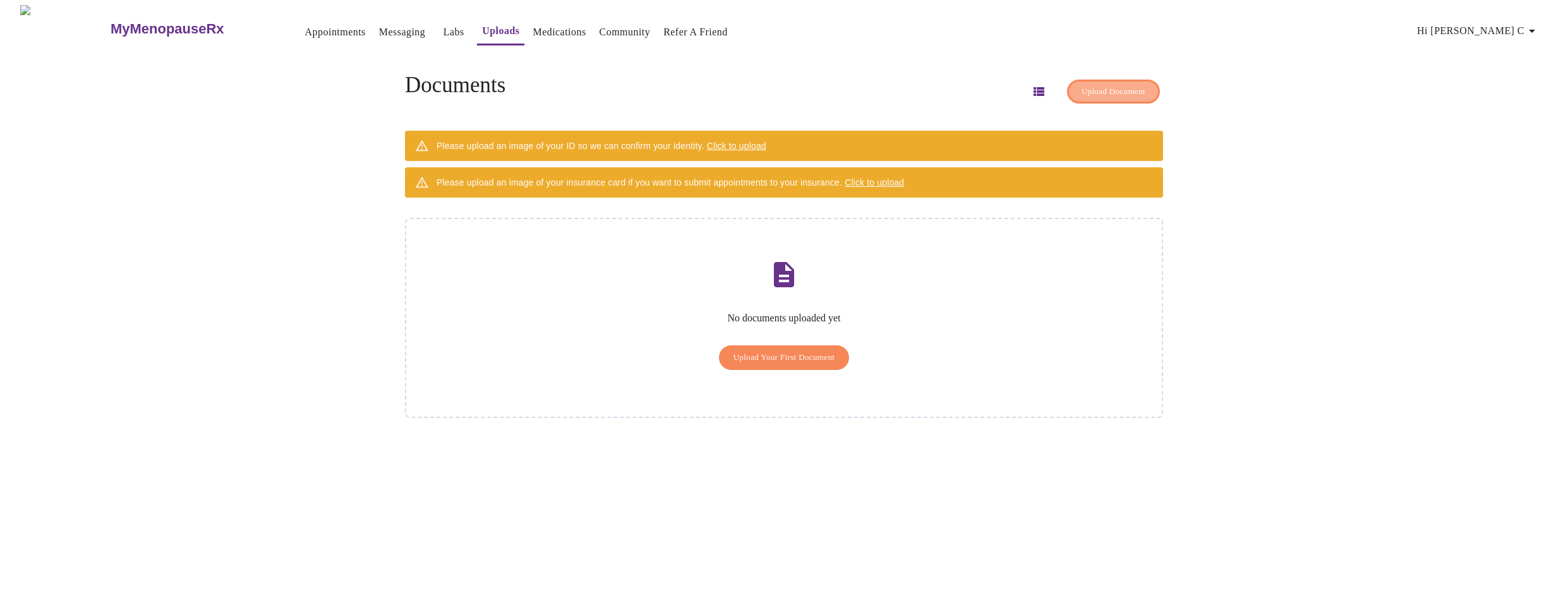
click at [1081, 88] on span "Upload Document" at bounding box center [1113, 91] width 64 height 14
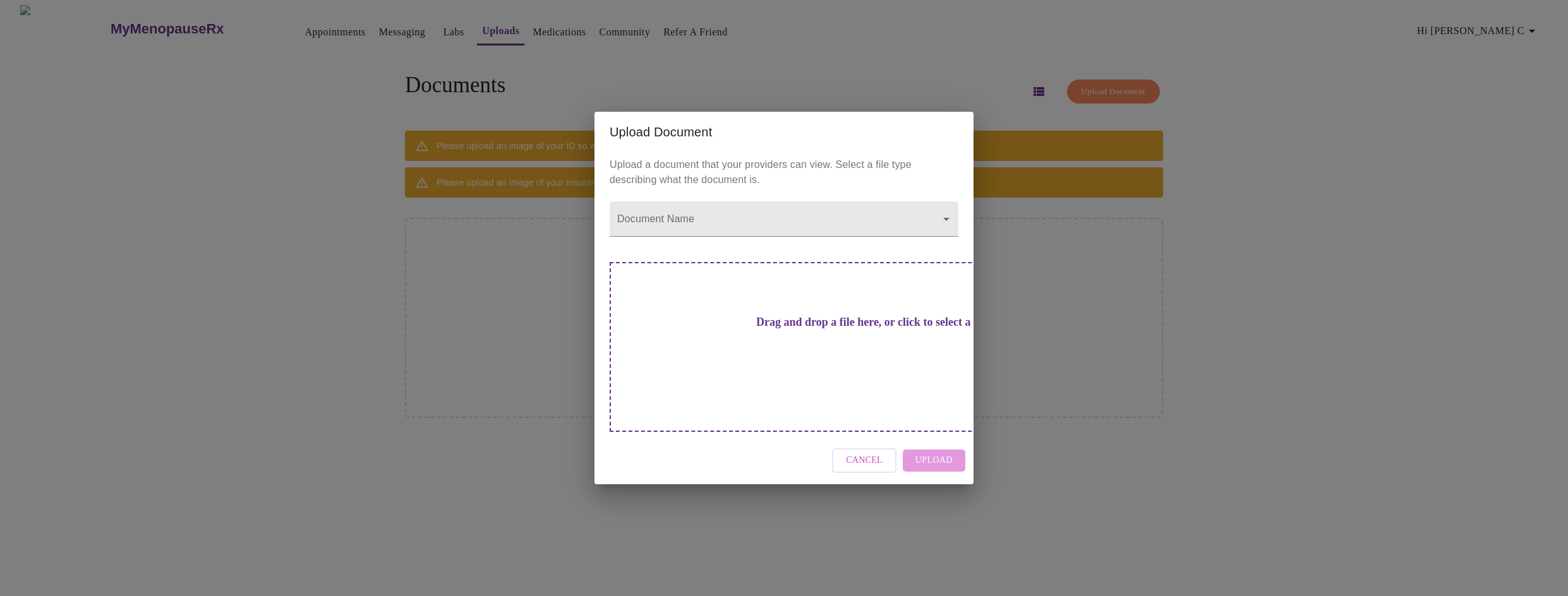
click at [869, 453] on span "Cancel" at bounding box center [864, 460] width 36 height 16
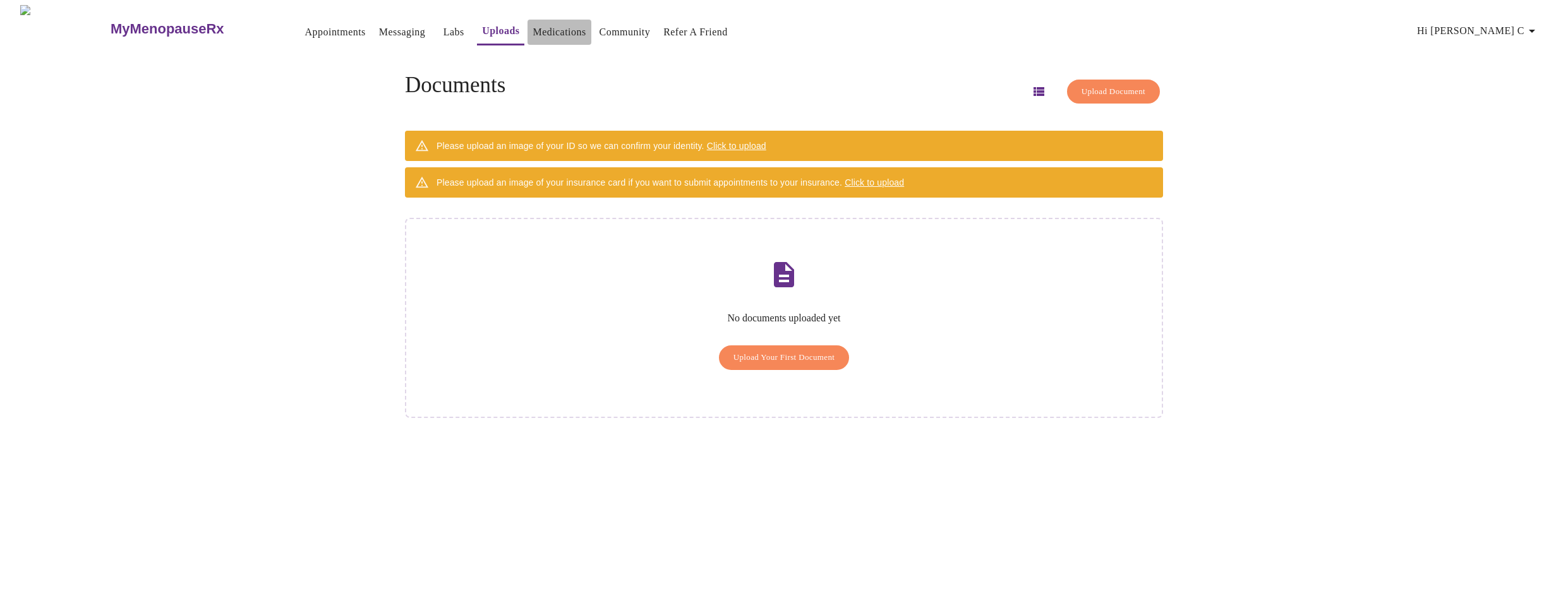
click at [532, 29] on link "Medications" at bounding box center [559, 32] width 53 height 18
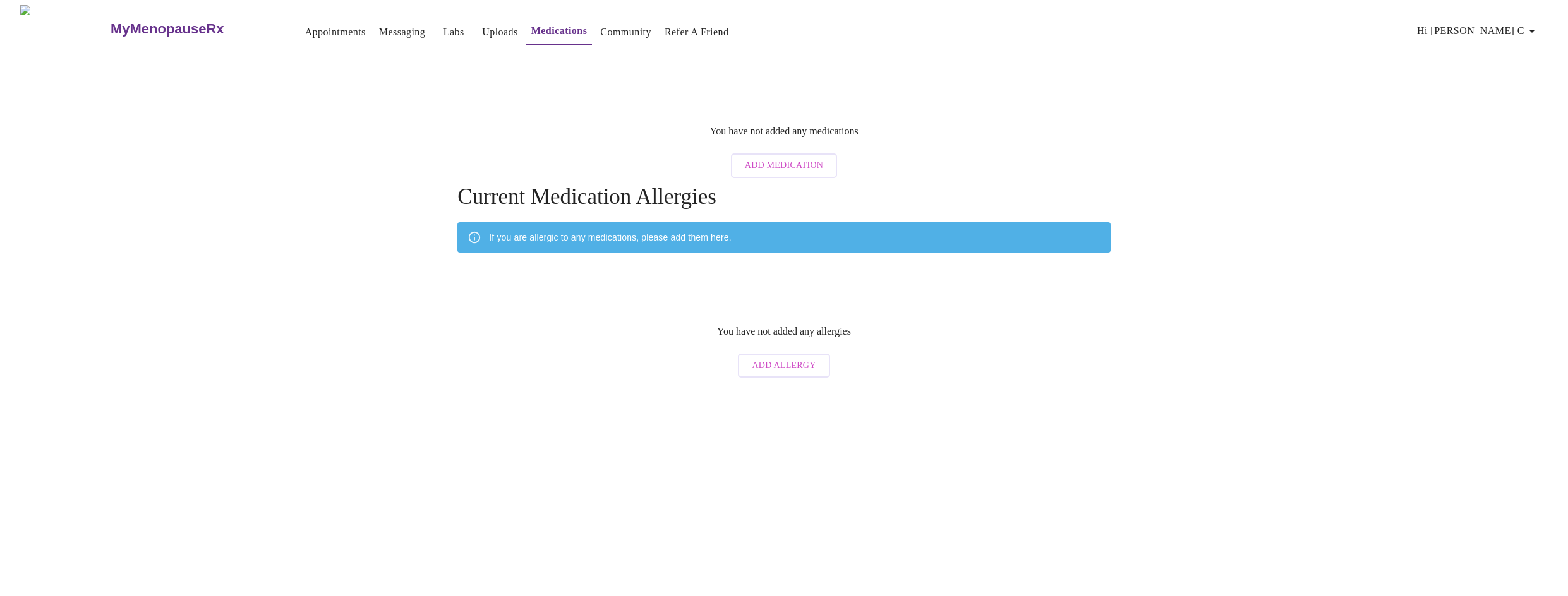
click at [765, 358] on span "Add Allergy" at bounding box center [783, 366] width 64 height 16
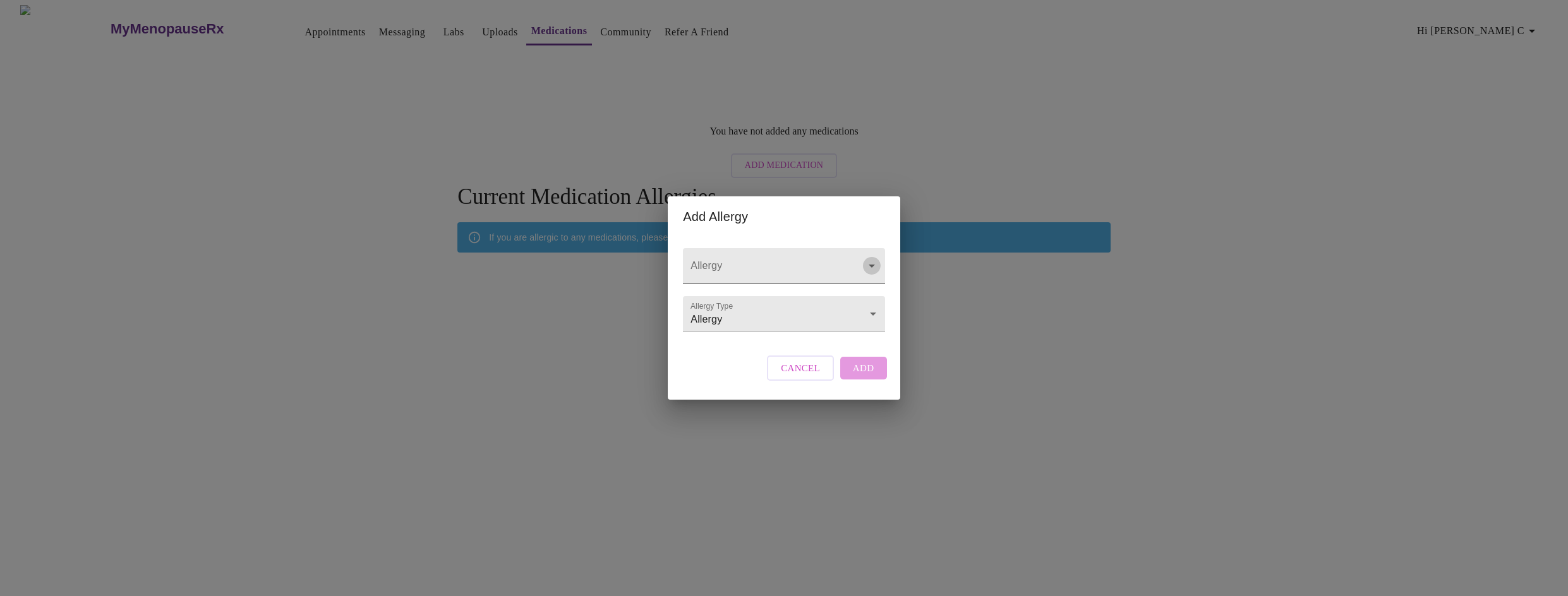
click at [868, 265] on icon "Open" at bounding box center [872, 266] width 6 height 3
type input "d"
click at [726, 291] on li "Dust Mites" at bounding box center [783, 289] width 198 height 23
type input "Dust Mites"
click at [867, 311] on body "MyMenopauseRx Appointments Messaging Labs Uploads Medications Community Refer a…" at bounding box center [784, 195] width 1558 height 379
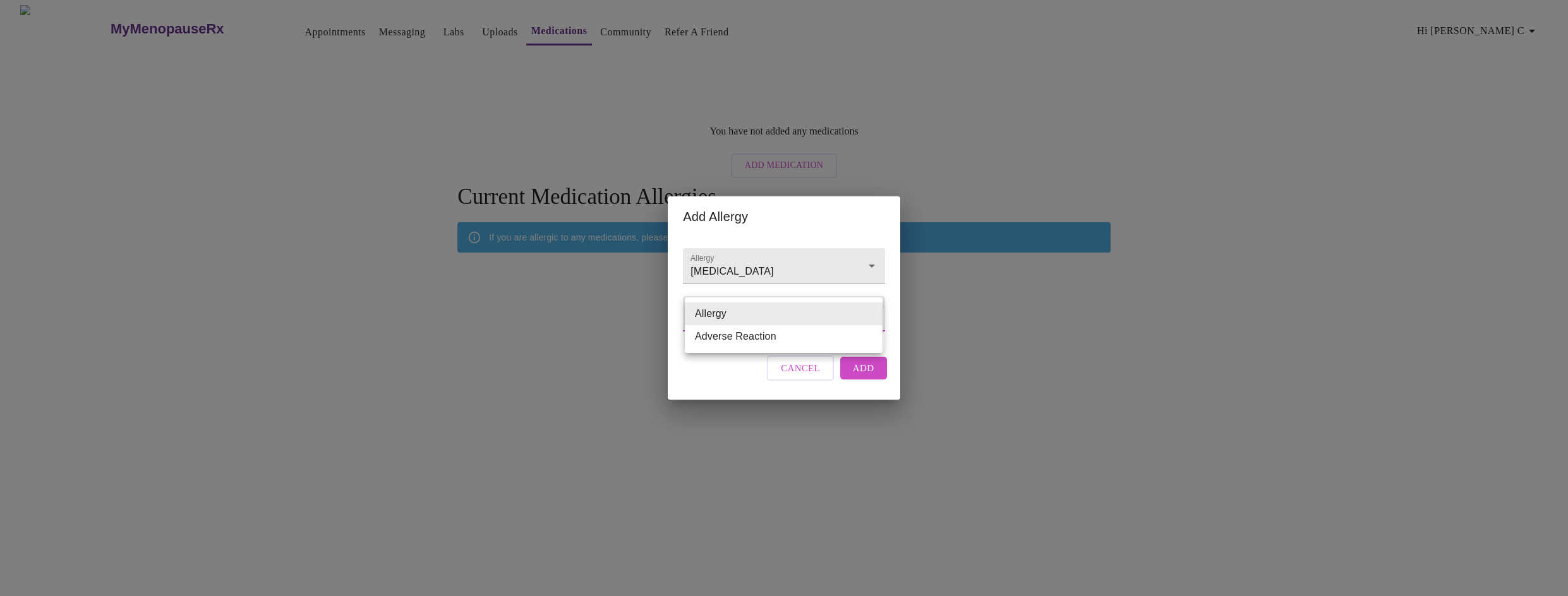
click at [769, 340] on li "Adverse Reaction" at bounding box center [783, 336] width 198 height 23
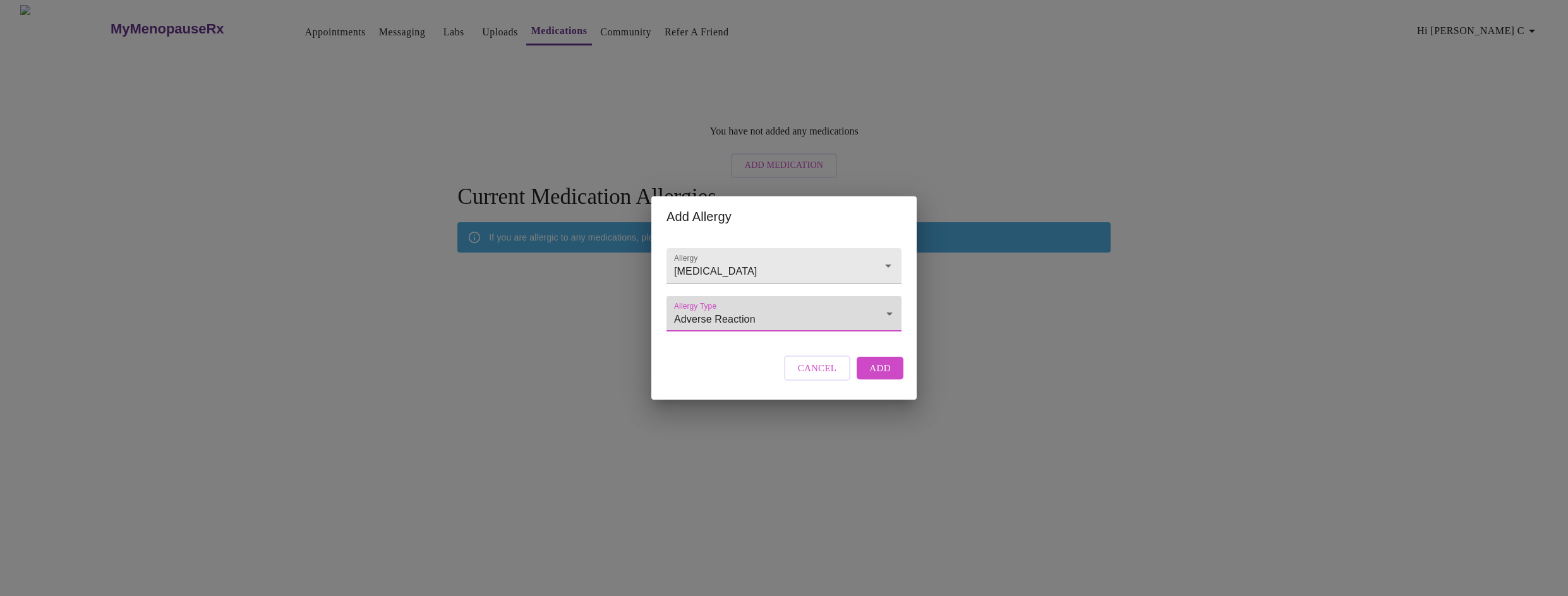
type input "Adverse Reaction"
click at [883, 376] on span "Add" at bounding box center [879, 368] width 21 height 16
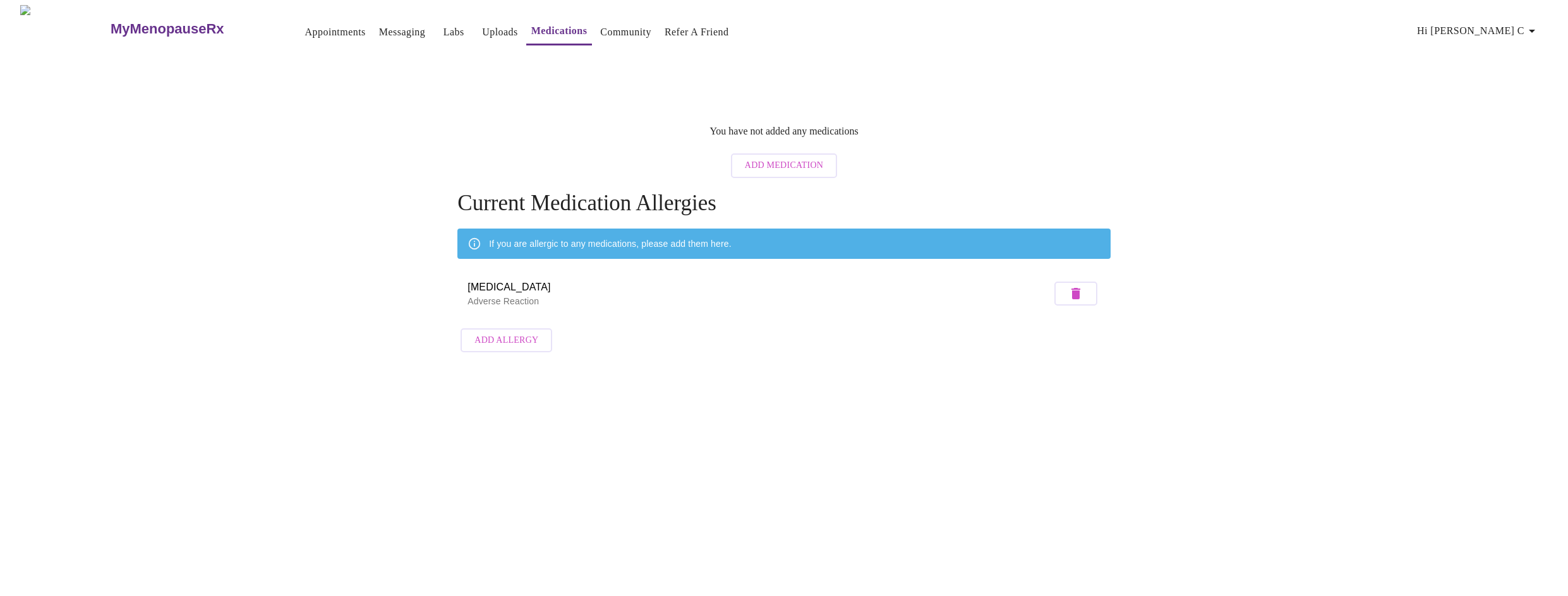
click at [512, 333] on span "Add Allergy" at bounding box center [506, 340] width 64 height 16
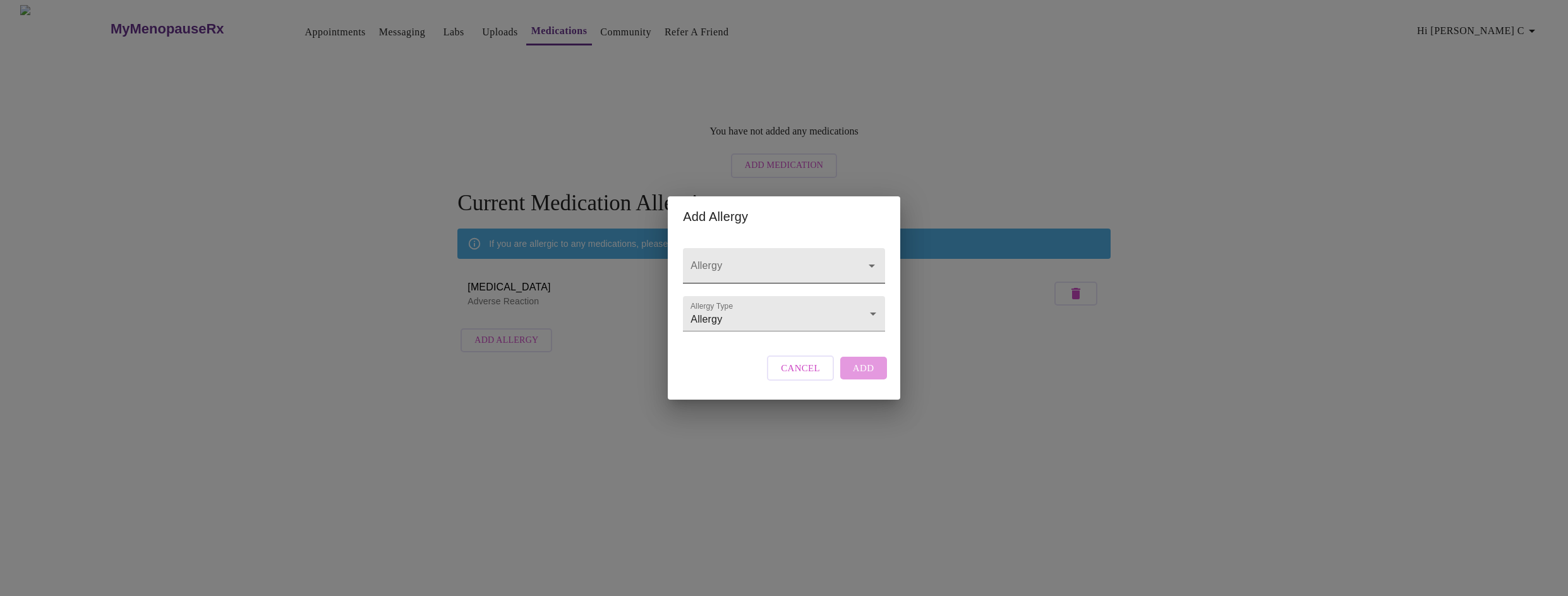
click at [866, 258] on icon "Open" at bounding box center [871, 265] width 15 height 15
click at [875, 316] on body "MyMenopauseRx Appointments Messaging Labs Uploads Medications Community Refer a…" at bounding box center [784, 182] width 1558 height 353
click at [780, 331] on li "Adverse Reaction" at bounding box center [783, 336] width 198 height 23
type input "Adverse Reaction"
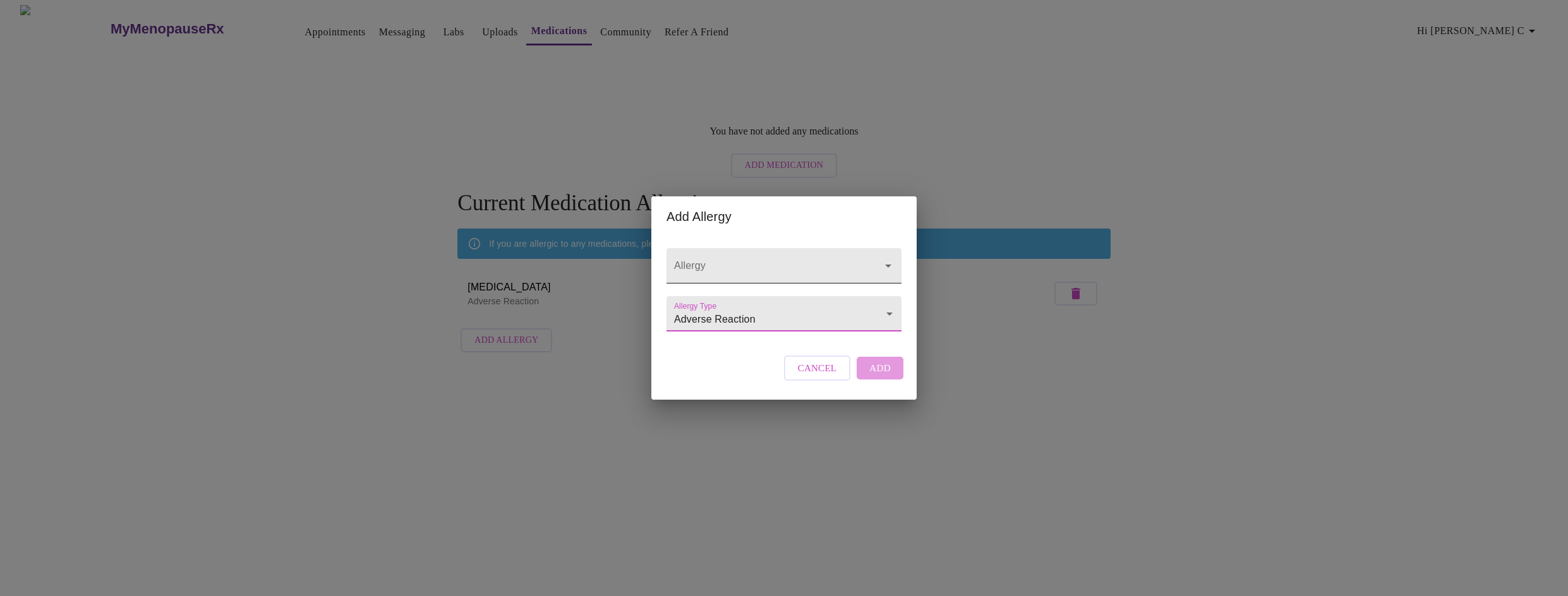
click at [723, 260] on input "Allergy" at bounding box center [766, 272] width 189 height 23
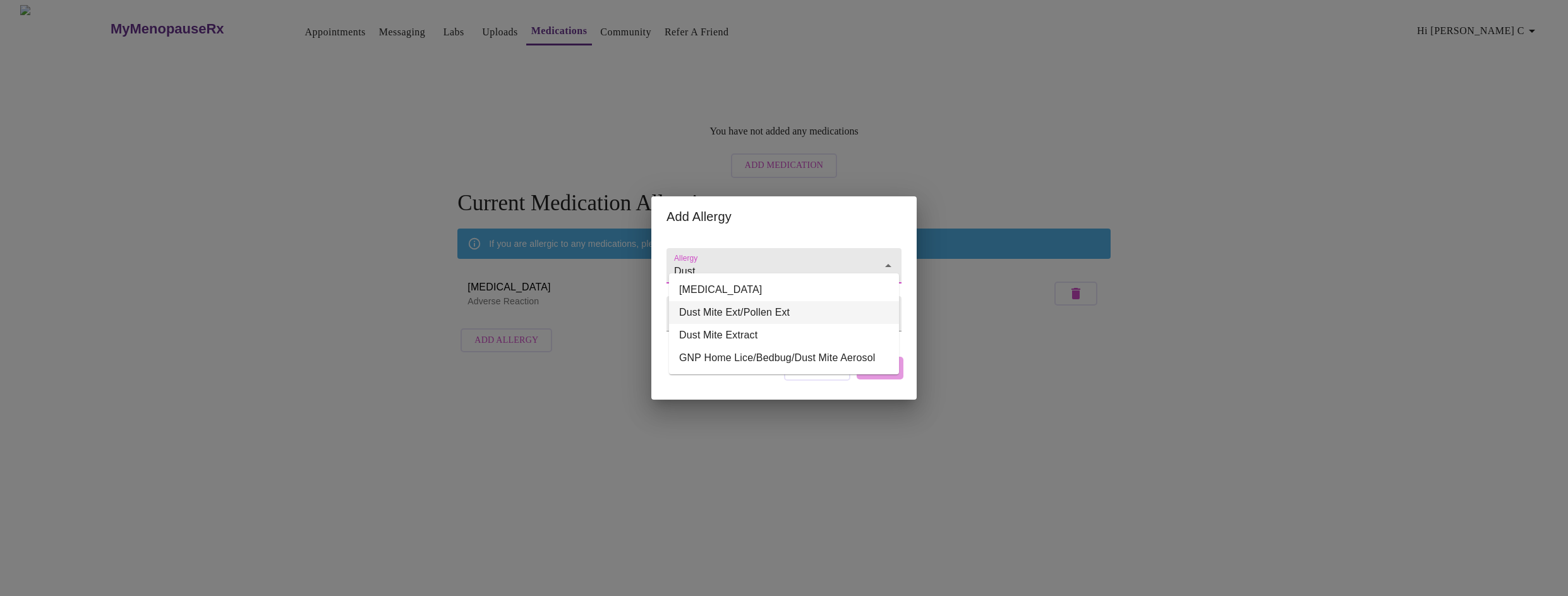
click at [752, 310] on li "Dust Mite Ext/Pollen Ext" at bounding box center [784, 312] width 230 height 23
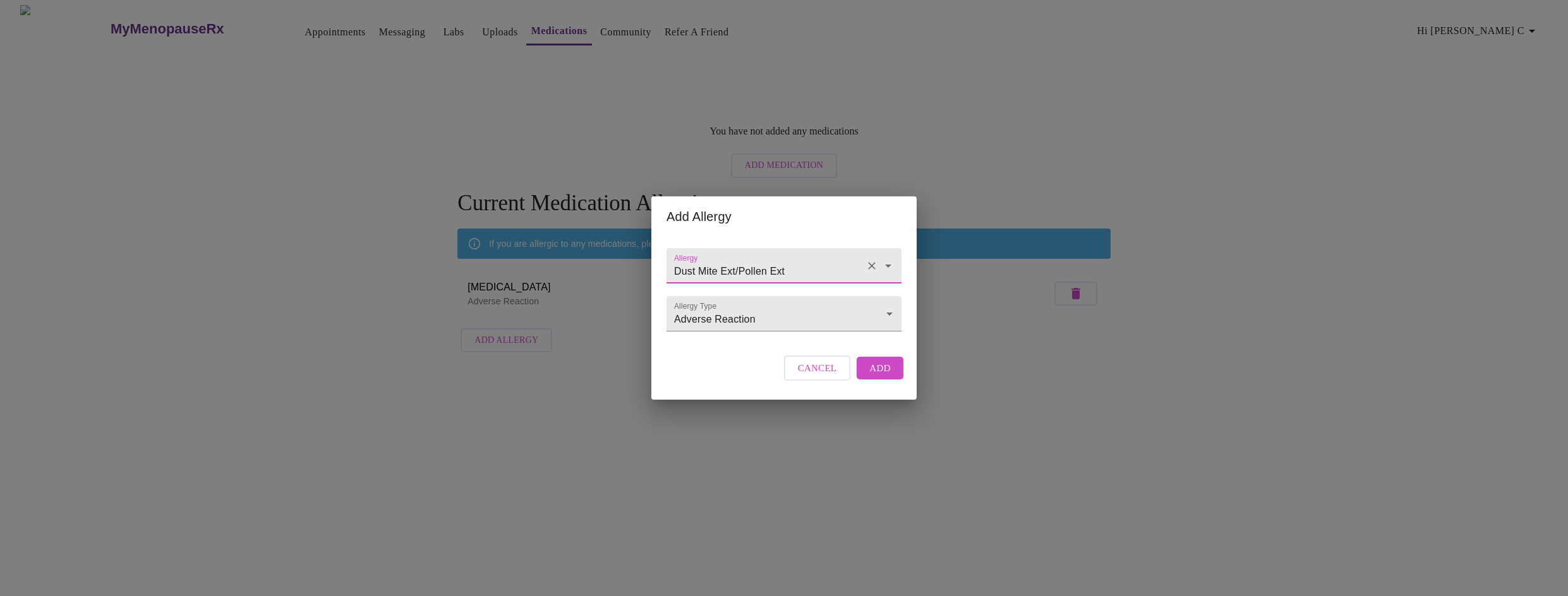
type input "Dust Mite Ext/Pollen Ext"
click at [861, 379] on button "Add" at bounding box center [880, 368] width 47 height 23
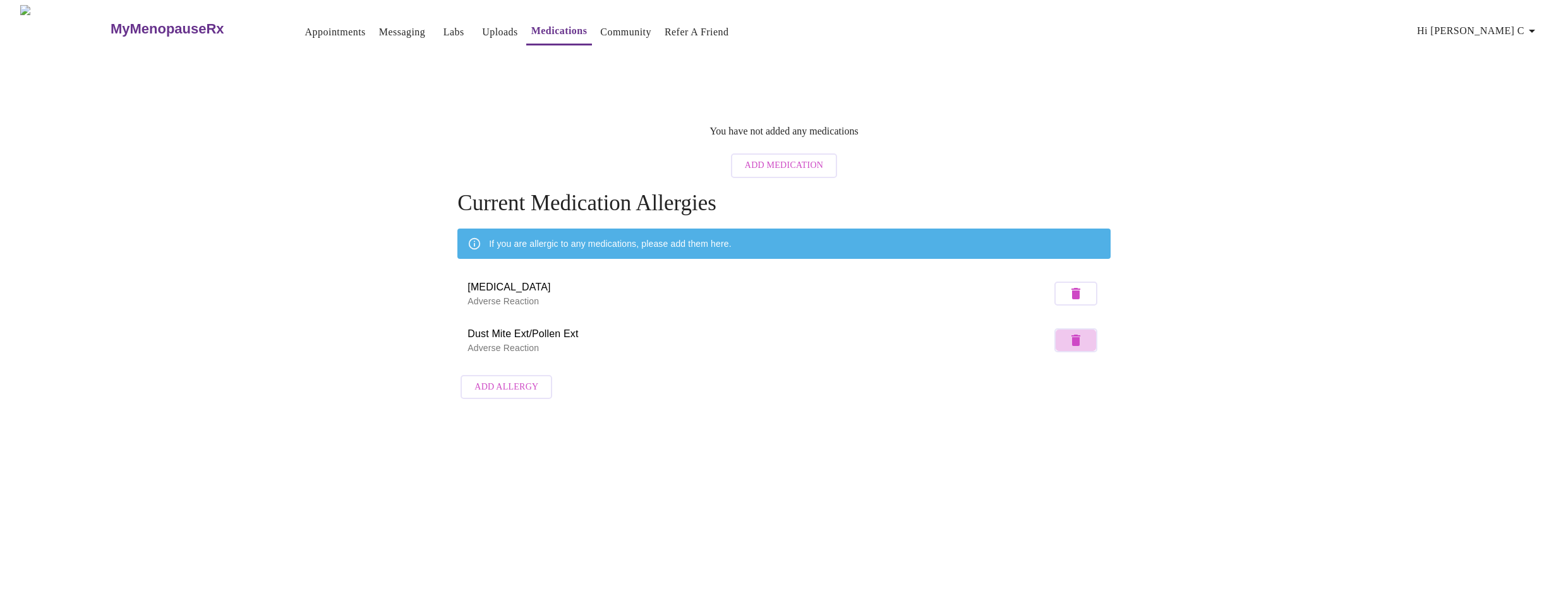
click at [1074, 335] on icon "button" at bounding box center [1076, 340] width 9 height 12
click at [1073, 289] on li "Dust Mites Adverse Reaction" at bounding box center [783, 294] width 652 height 47
click at [1075, 285] on li "Dust Mites Adverse Reaction" at bounding box center [783, 294] width 652 height 47
click at [489, 342] on div "Current Medication Allergies If you are allergic to any medications, please add…" at bounding box center [783, 275] width 652 height 169
click at [493, 333] on span "Add Allergy" at bounding box center [506, 340] width 64 height 16
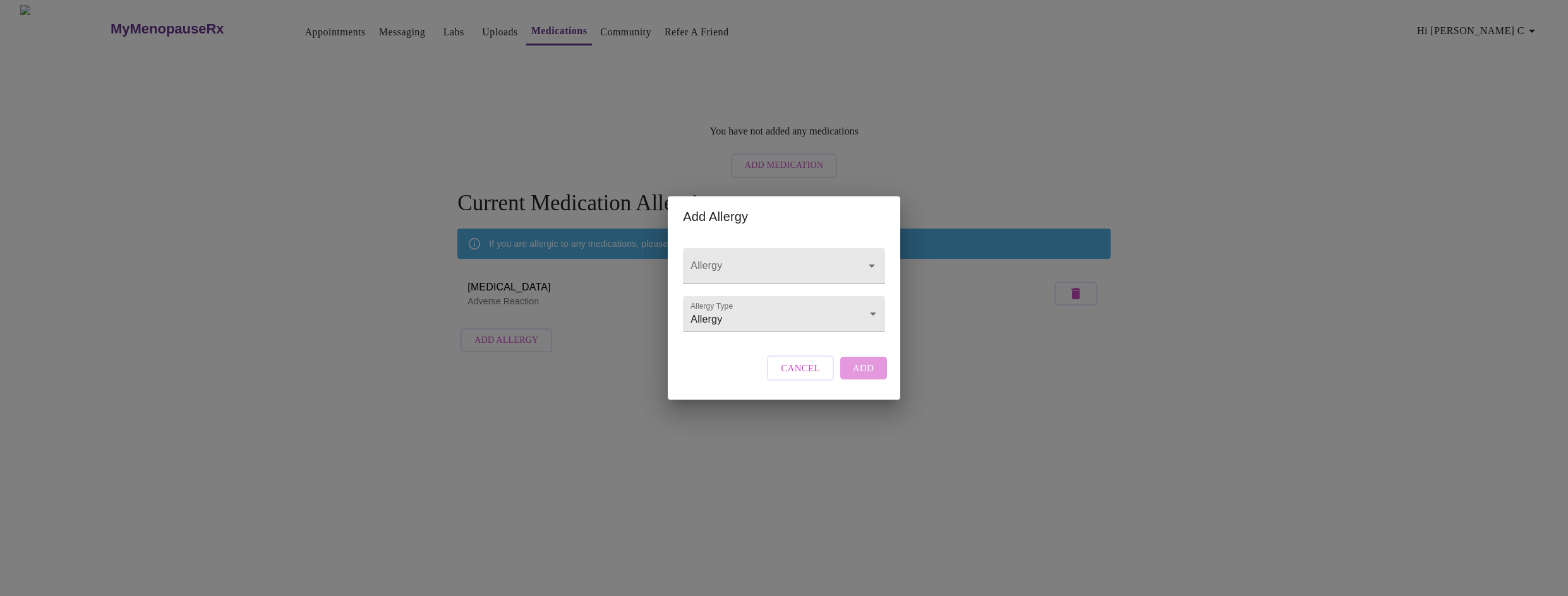
click at [868, 380] on div "Cancel Add" at bounding box center [827, 368] width 126 height 38
click at [784, 260] on input "Allergy" at bounding box center [765, 272] width 155 height 23
click at [856, 385] on ul "Dust Mites Dust Mite Ext/Pollen Ext Dust Mite Extract GNP Home Lice/Bedbug/Dust…" at bounding box center [783, 331] width 198 height 116
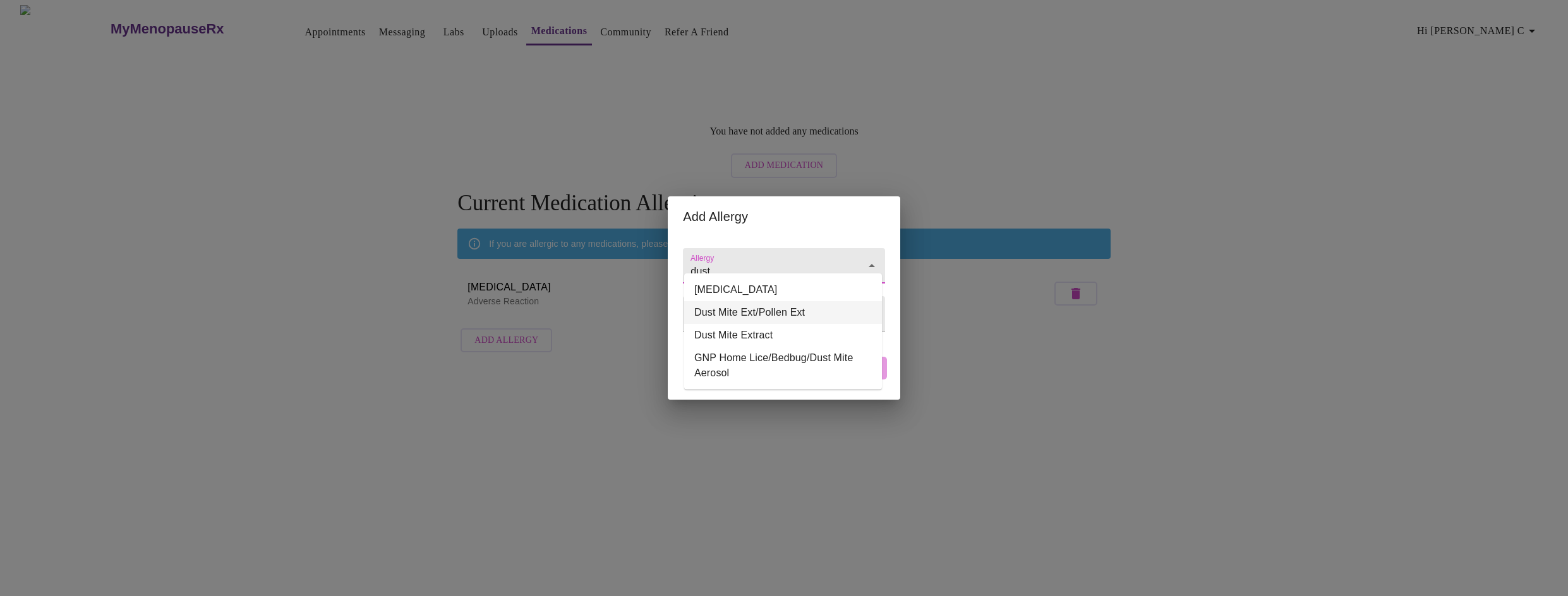
click at [721, 301] on li "Dust Mite Ext/Pollen Ext" at bounding box center [783, 312] width 198 height 23
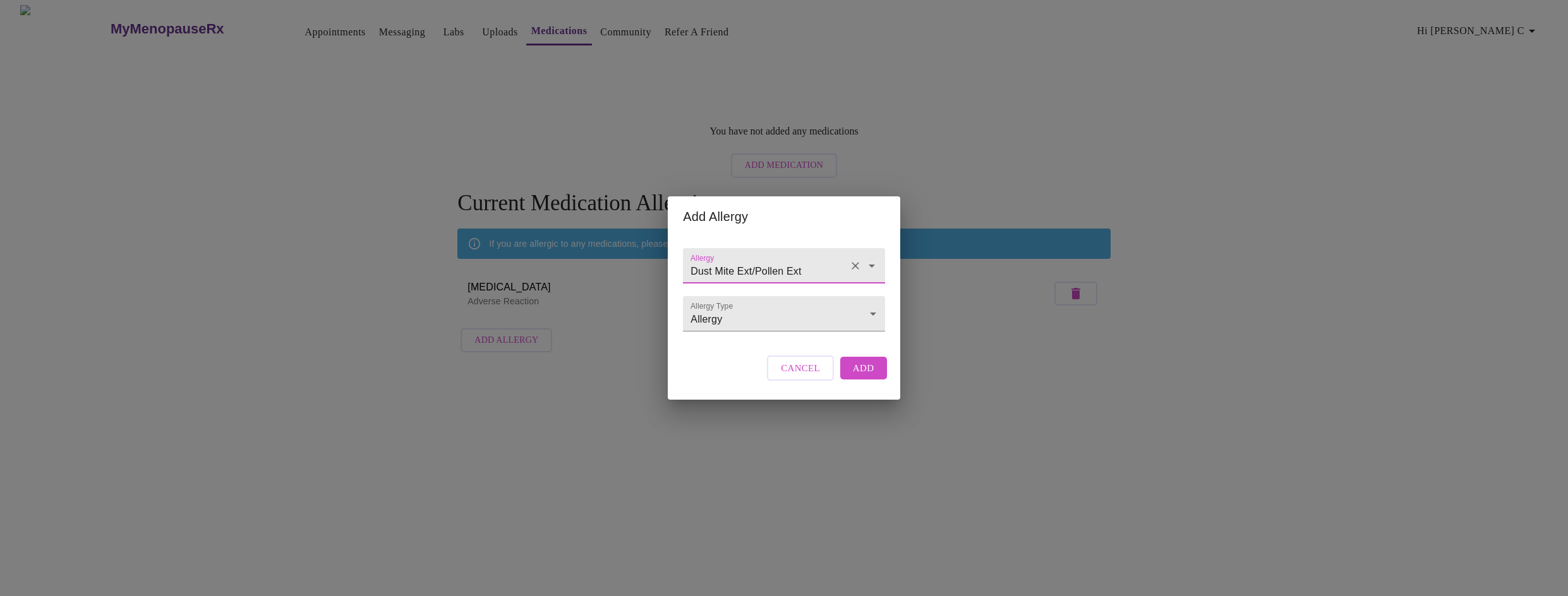
type input "Dust Mite Ext/Pollen Ext"
click at [862, 376] on span "Add" at bounding box center [863, 368] width 21 height 16
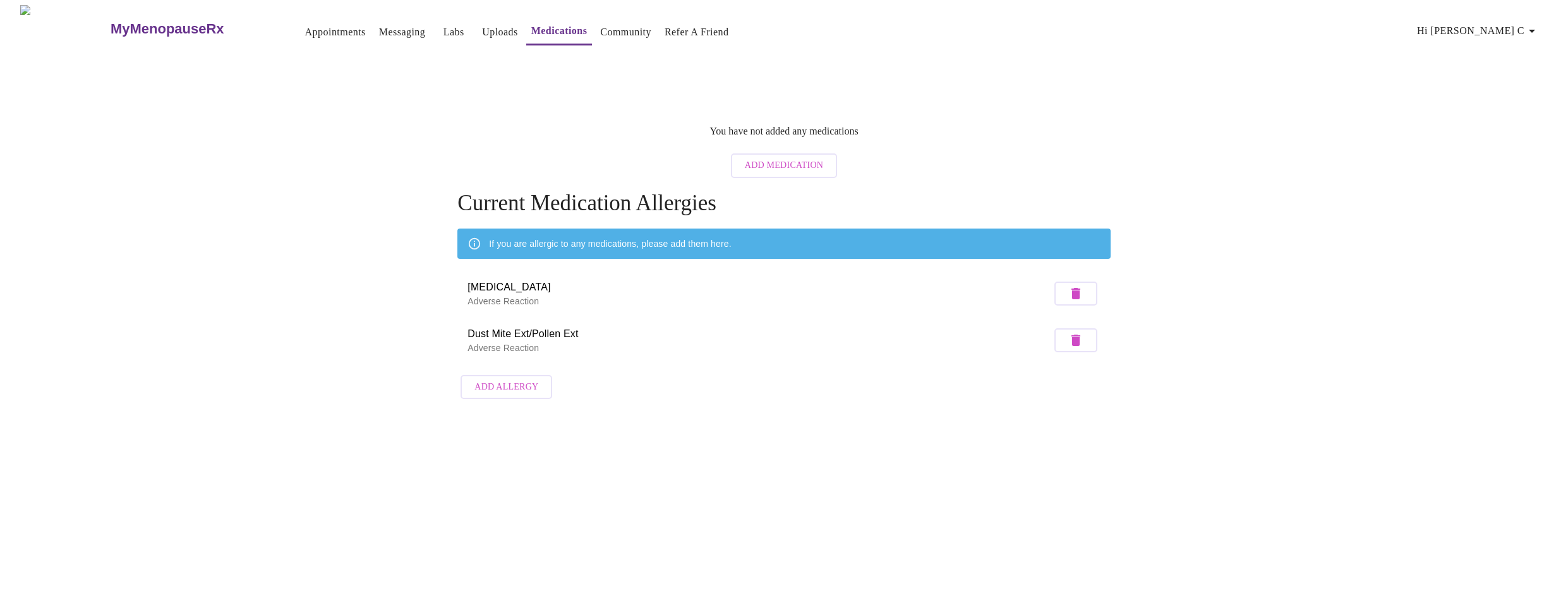
click at [600, 29] on link "Community" at bounding box center [626, 32] width 51 height 18
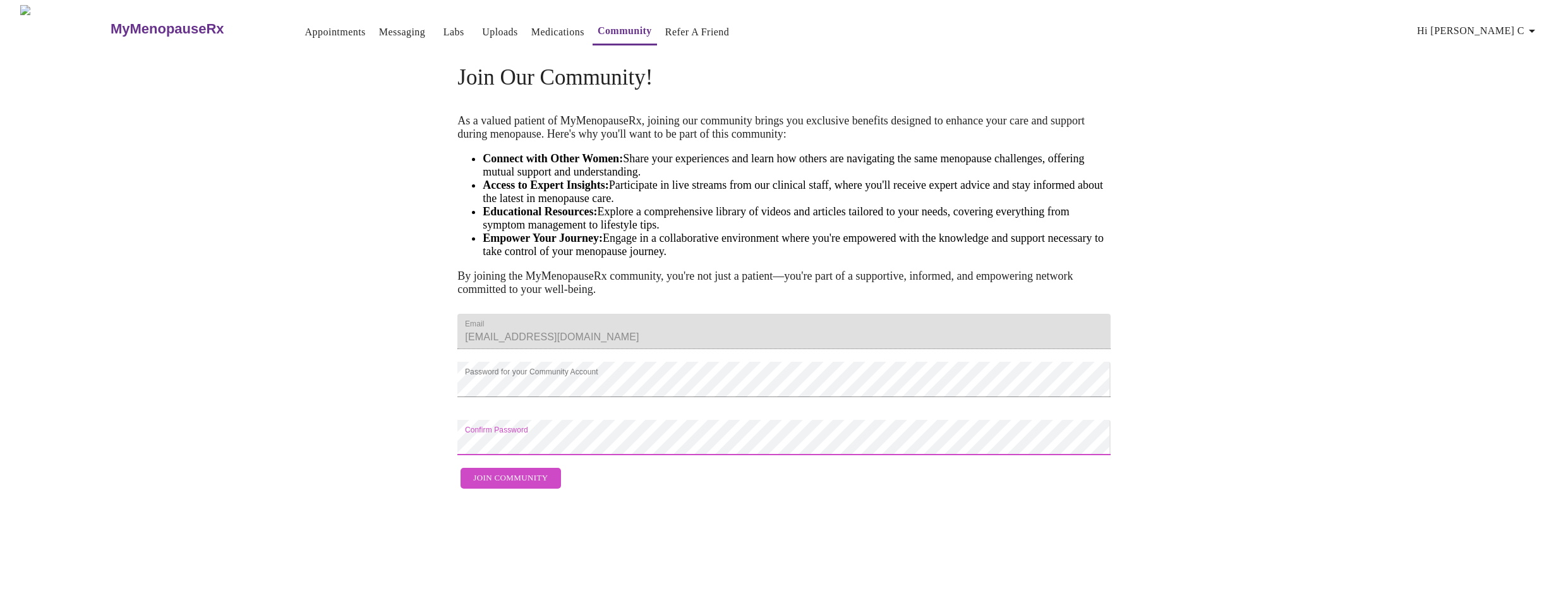
click at [520, 485] on span "Join Community" at bounding box center [510, 478] width 75 height 14
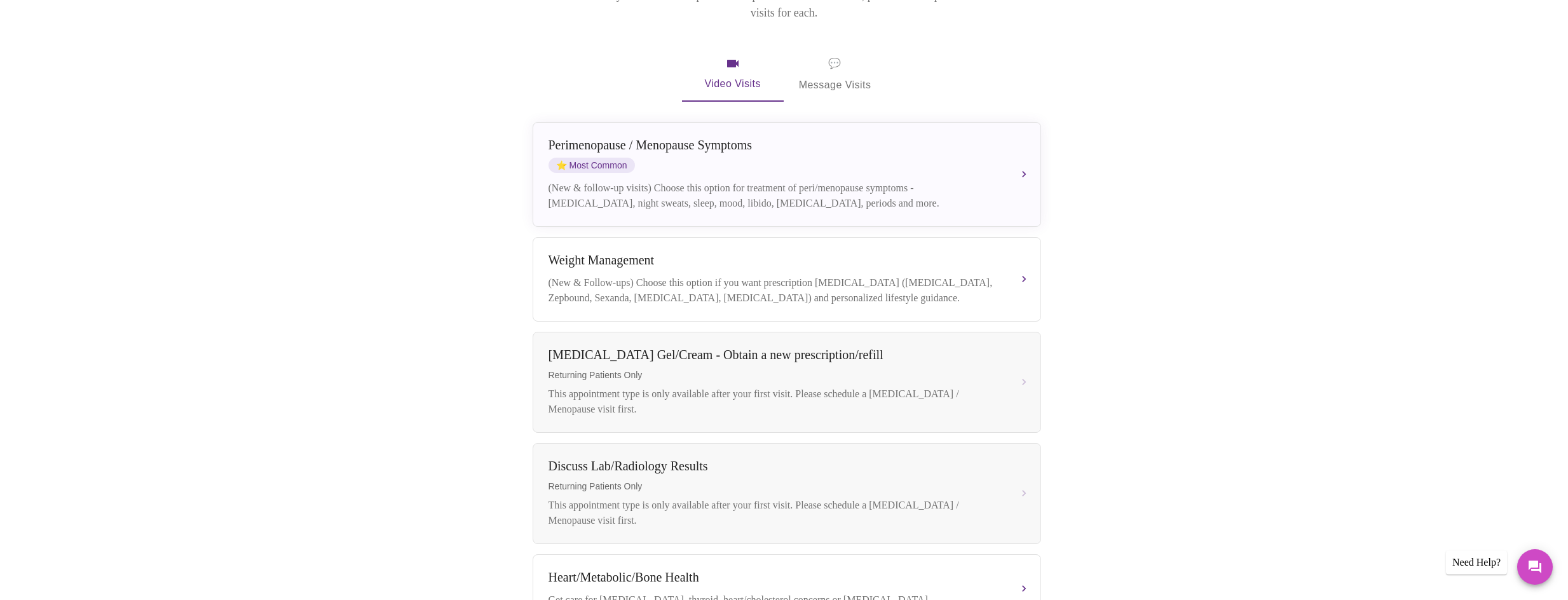
scroll to position [176, 0]
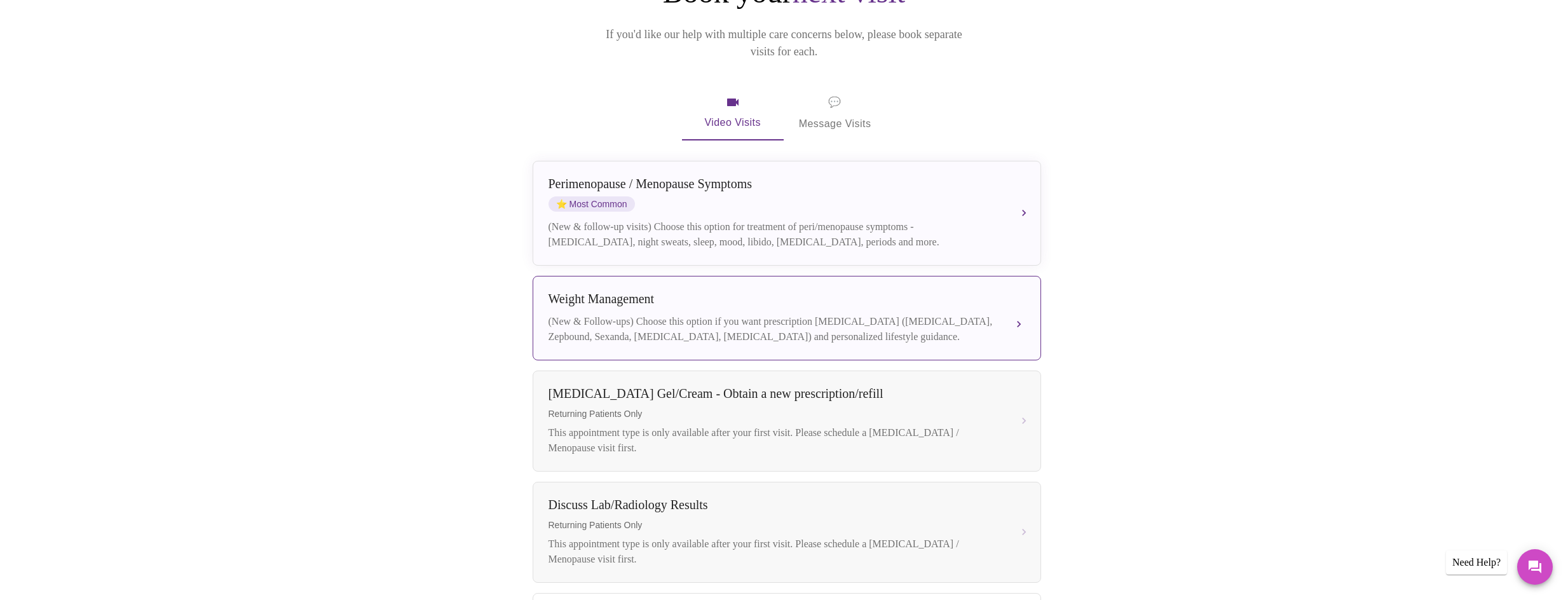
click at [1016, 309] on button "[MEDICAL_DATA] (New & Follow-ups) Choose this option if you want prescription […" at bounding box center [787, 317] width 509 height 84
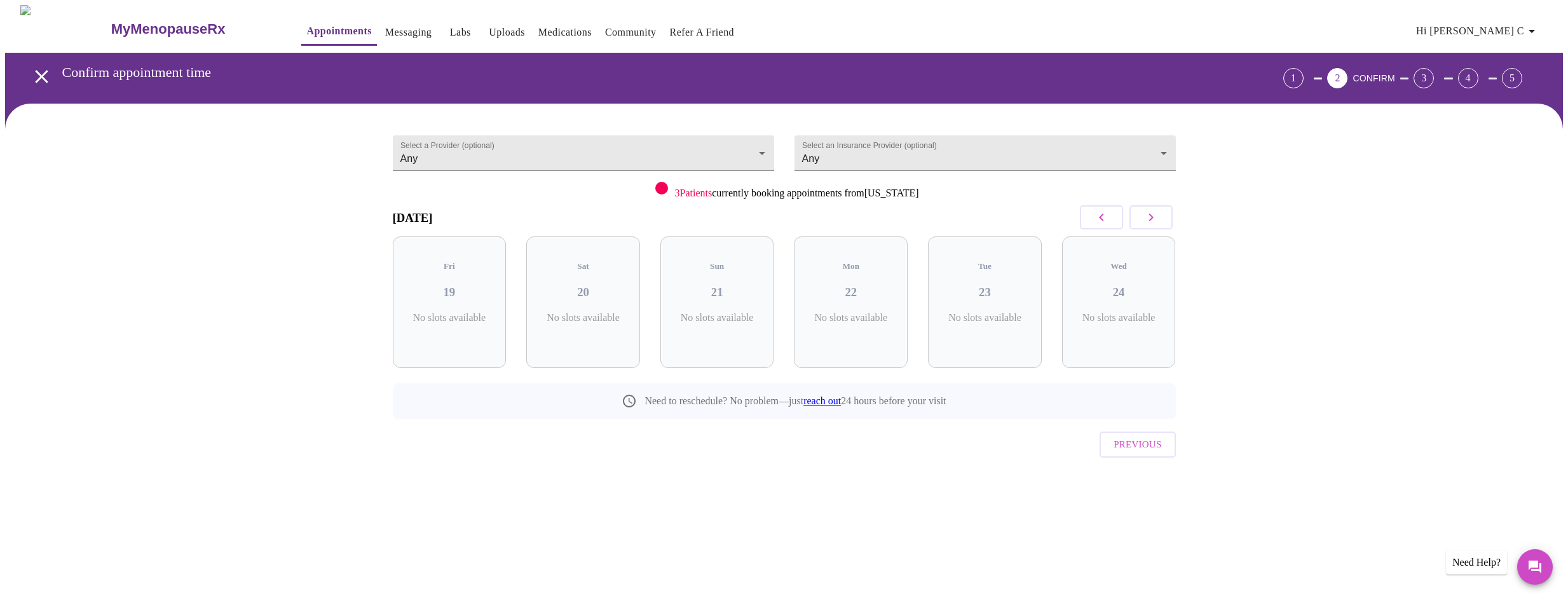
scroll to position [0, 0]
click at [1155, 221] on icon "button" at bounding box center [1155, 217] width 15 height 15
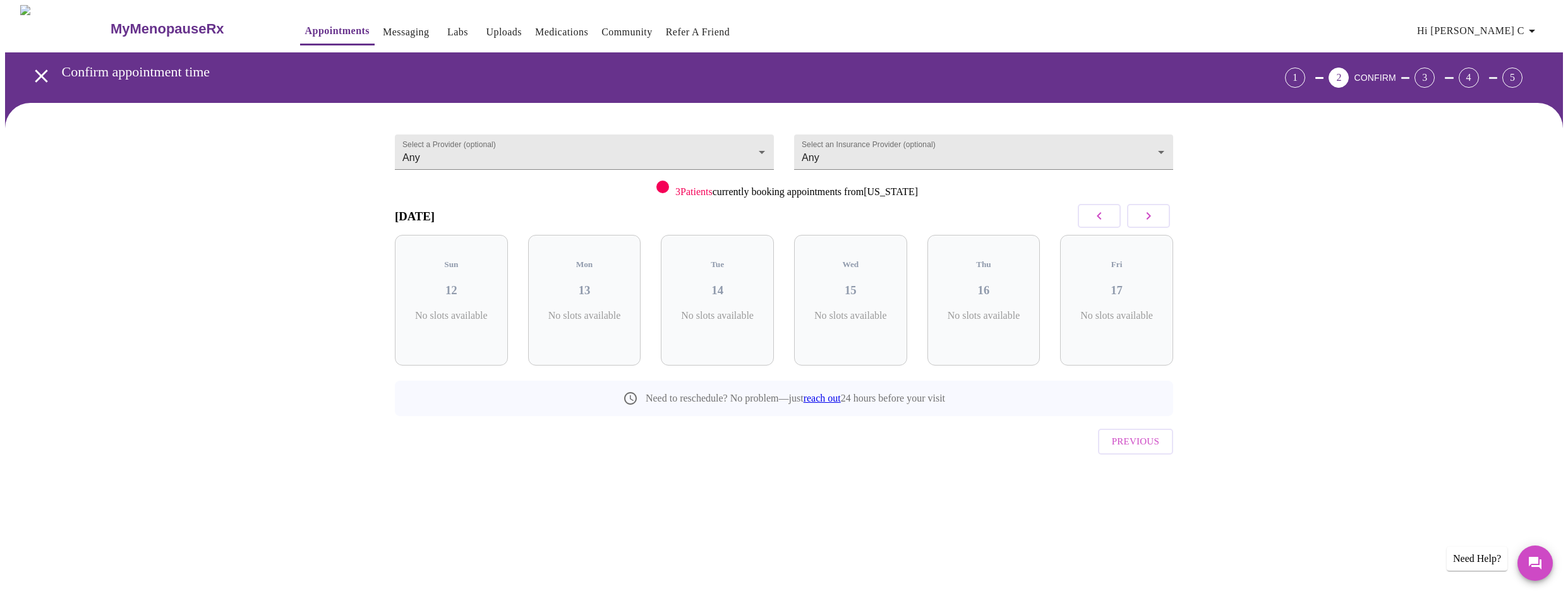
click at [1148, 219] on icon "button" at bounding box center [1148, 215] width 15 height 15
click at [1151, 213] on icon "button" at bounding box center [1148, 215] width 15 height 15
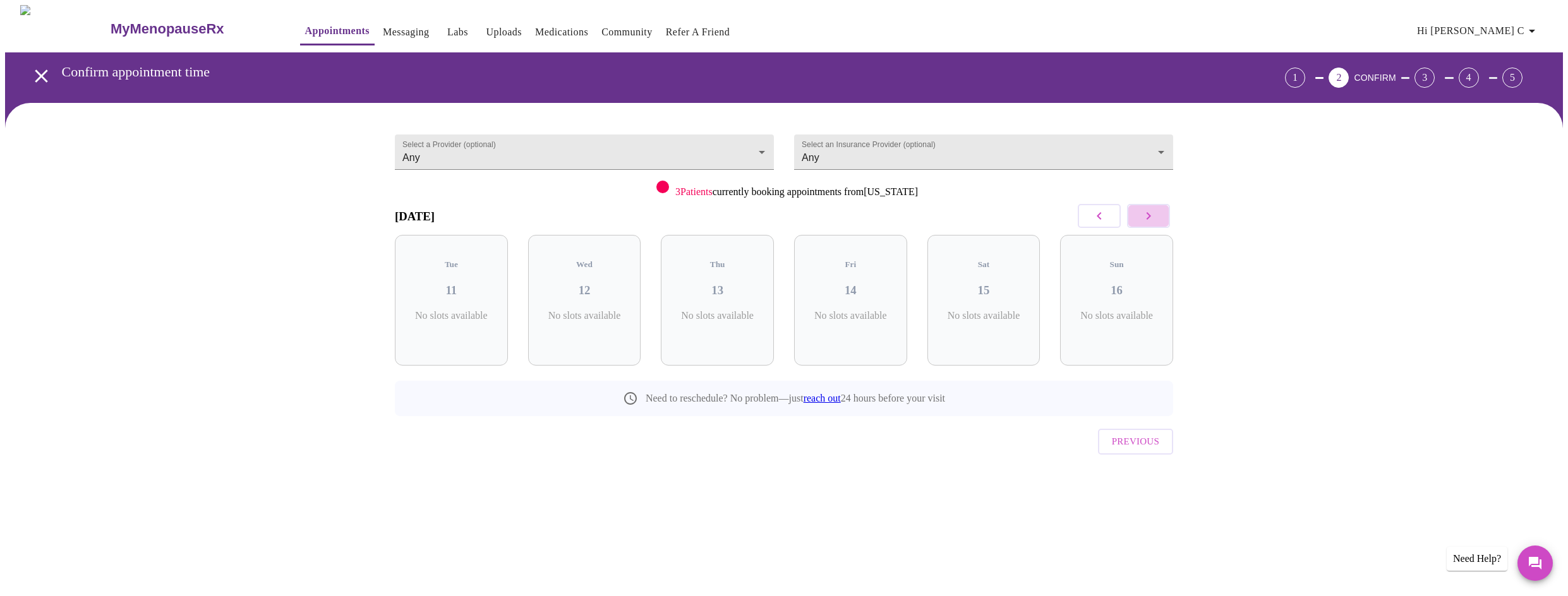
click at [1151, 213] on icon "button" at bounding box center [1148, 215] width 15 height 15
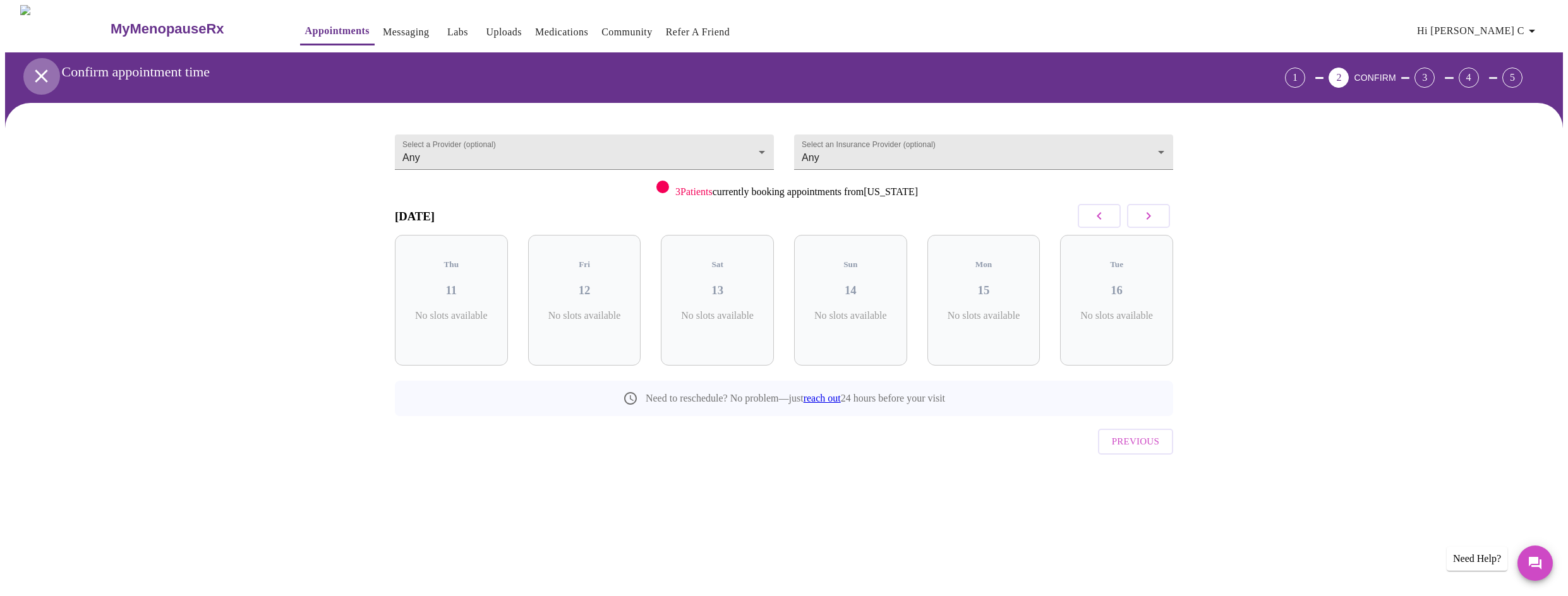
click at [36, 71] on icon "open drawer" at bounding box center [41, 75] width 12 height 12
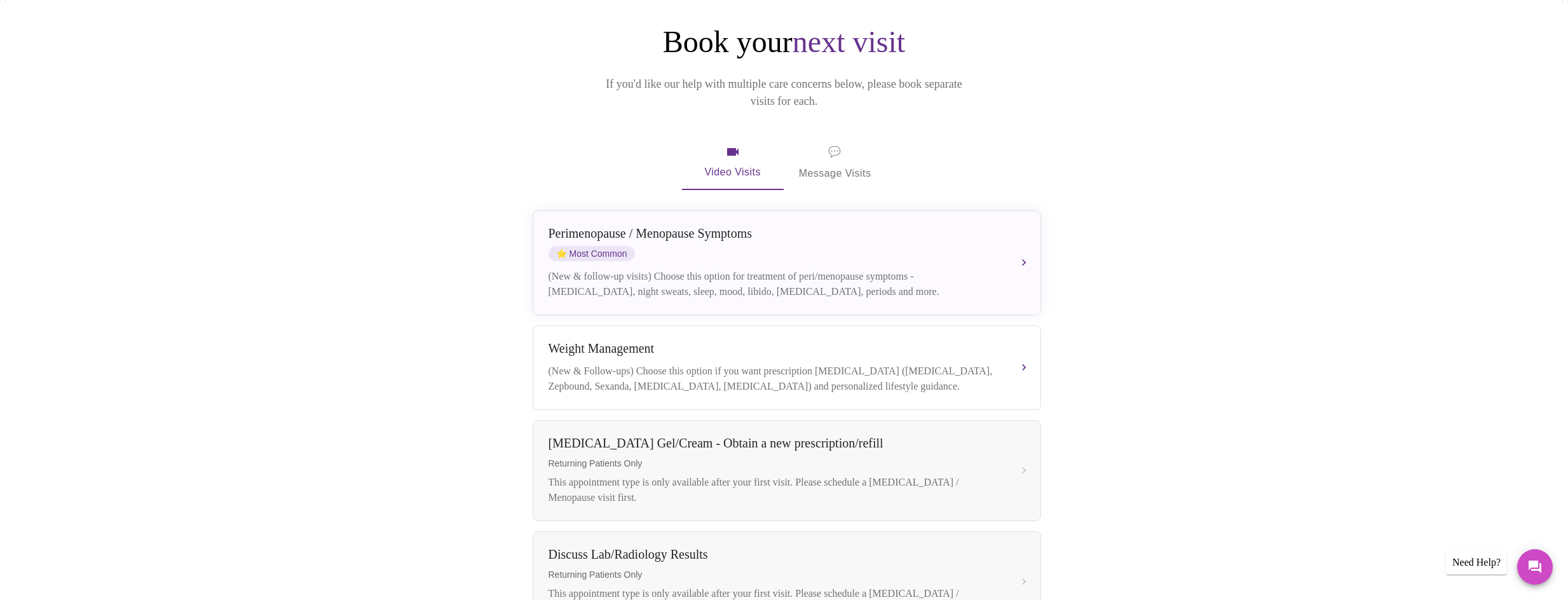
scroll to position [127, 0]
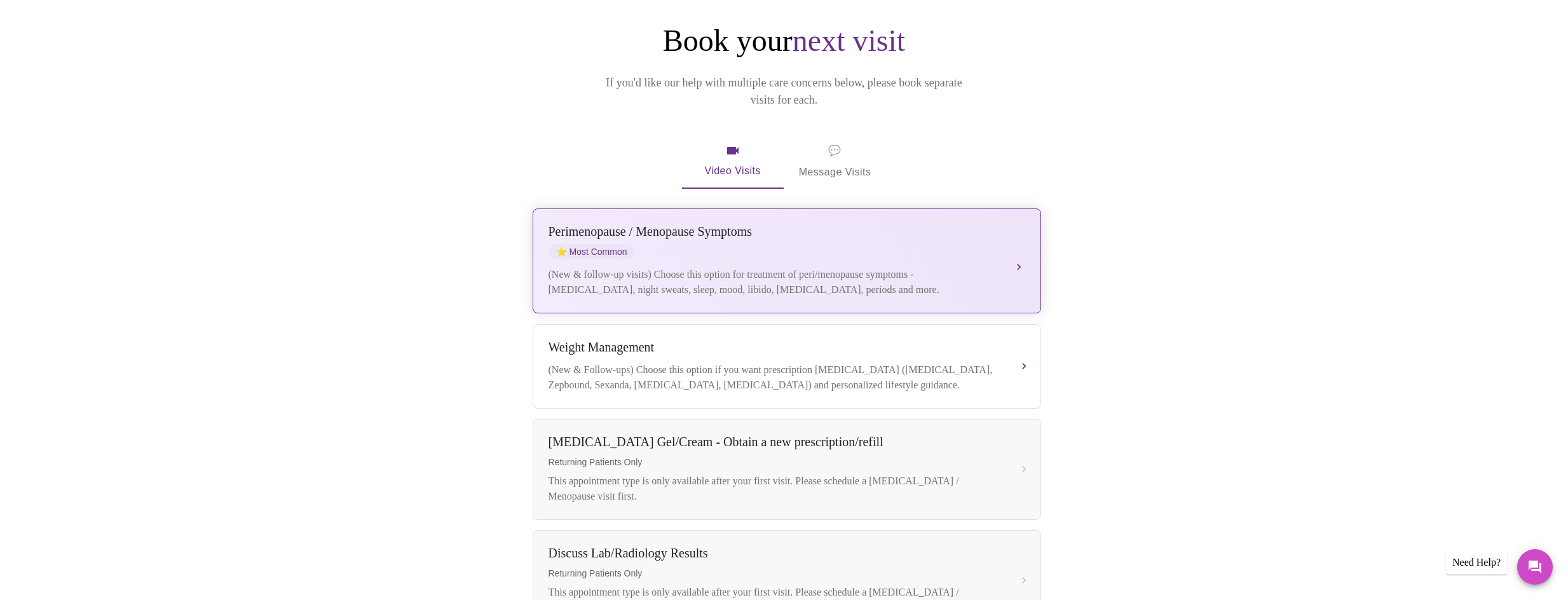
click at [848, 272] on div "(New & follow-up visits) Choose this option for treatment of peri/menopause sym…" at bounding box center [774, 282] width 451 height 31
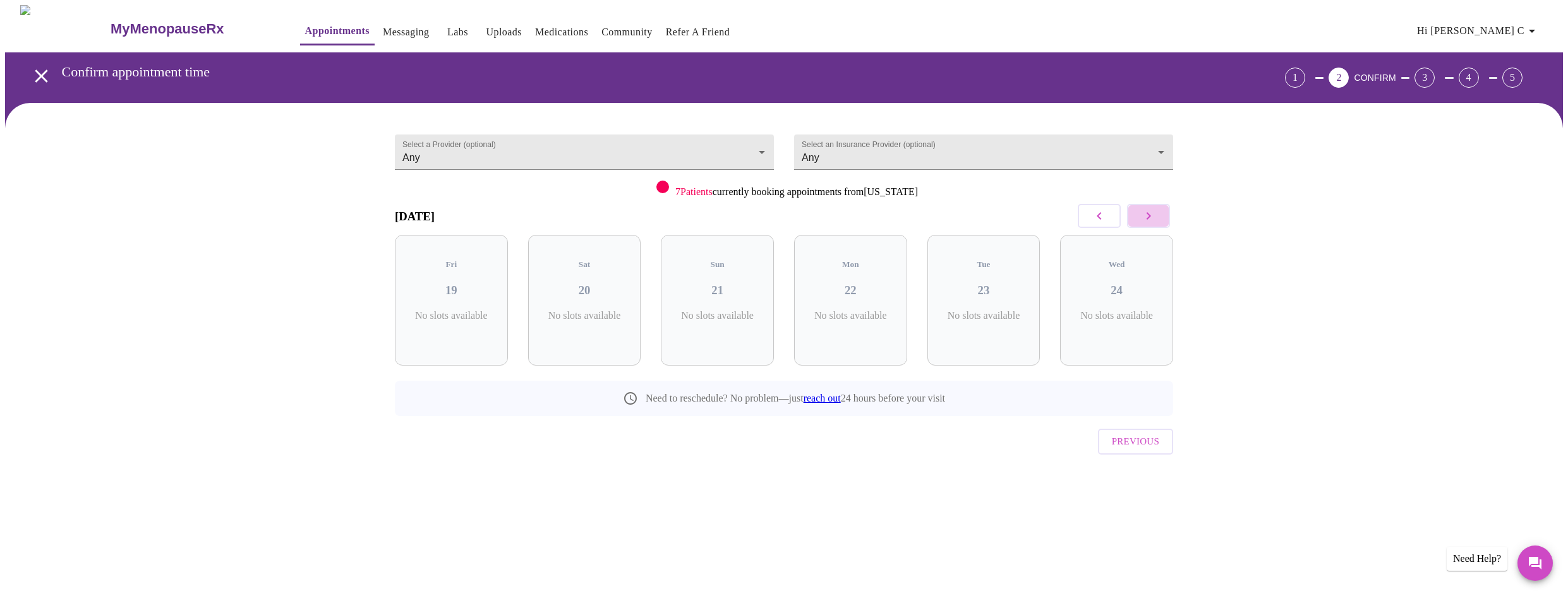
click at [1149, 221] on icon "button" at bounding box center [1148, 215] width 15 height 15
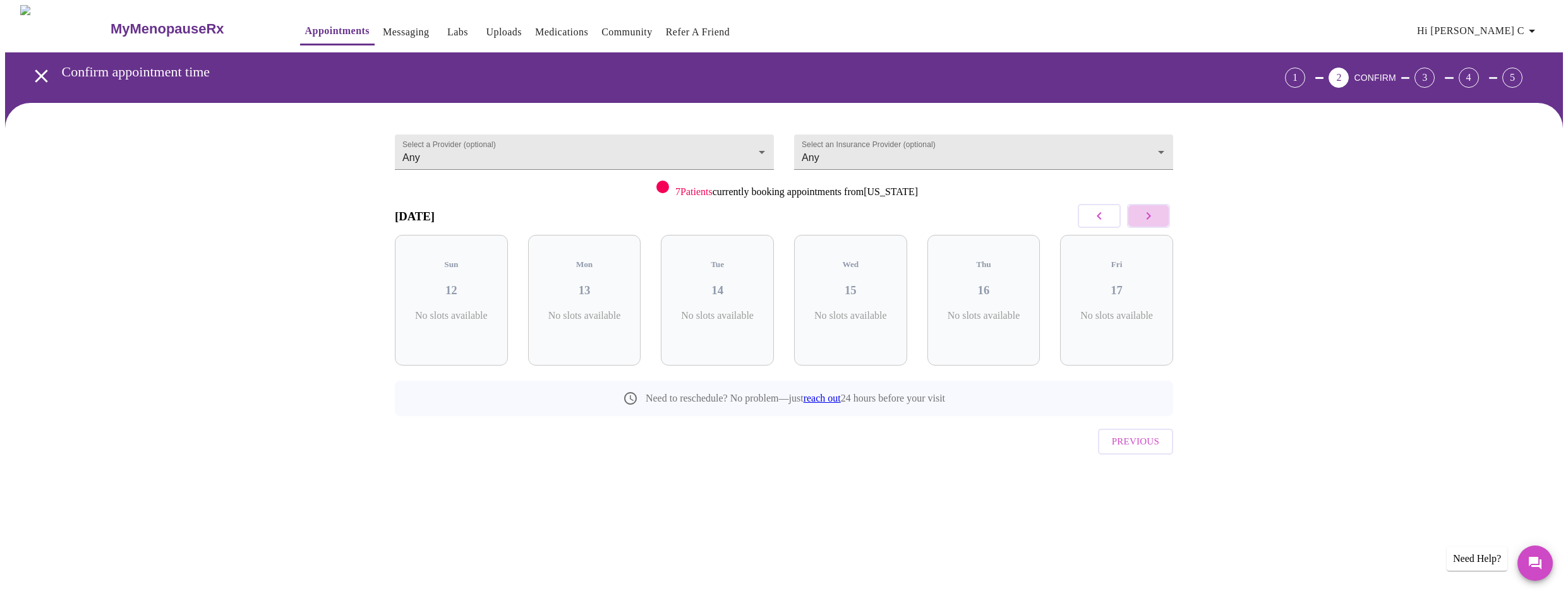
click at [1149, 221] on icon "button" at bounding box center [1148, 215] width 15 height 15
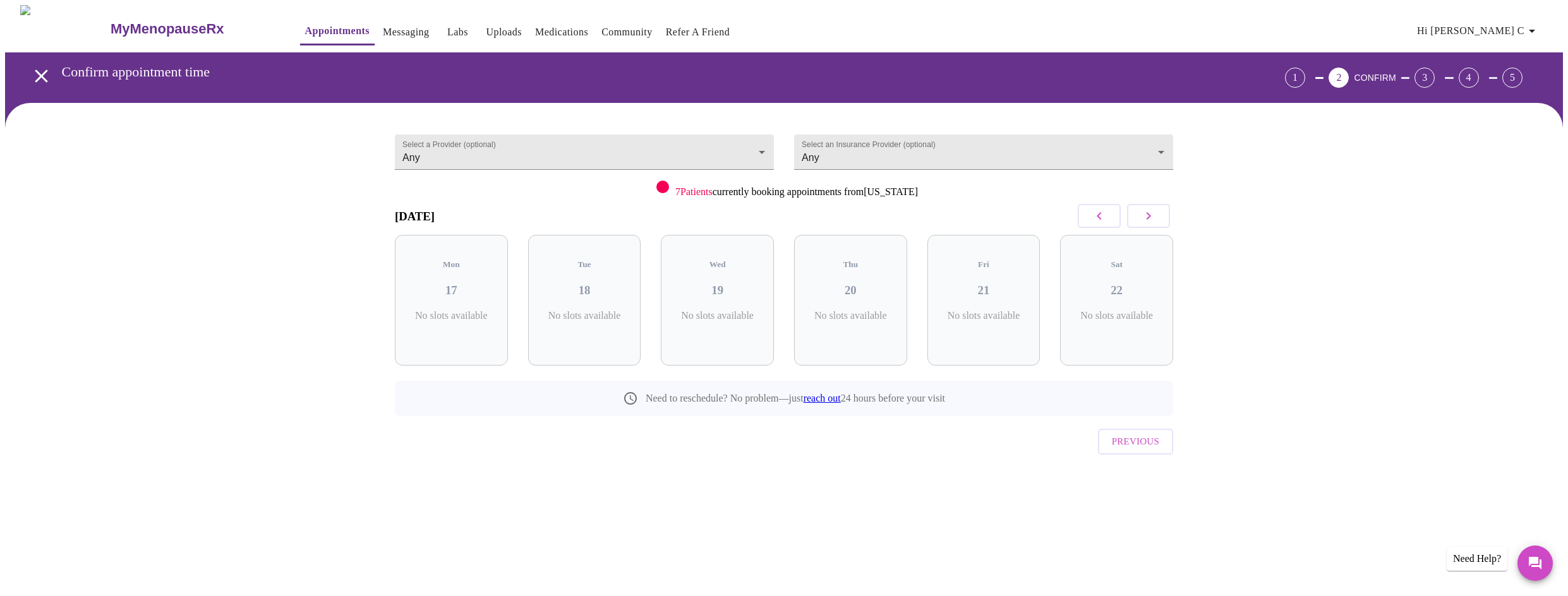
click at [1149, 221] on icon "button" at bounding box center [1148, 215] width 15 height 15
click at [686, 27] on link "Refer a Friend" at bounding box center [698, 32] width 64 height 18
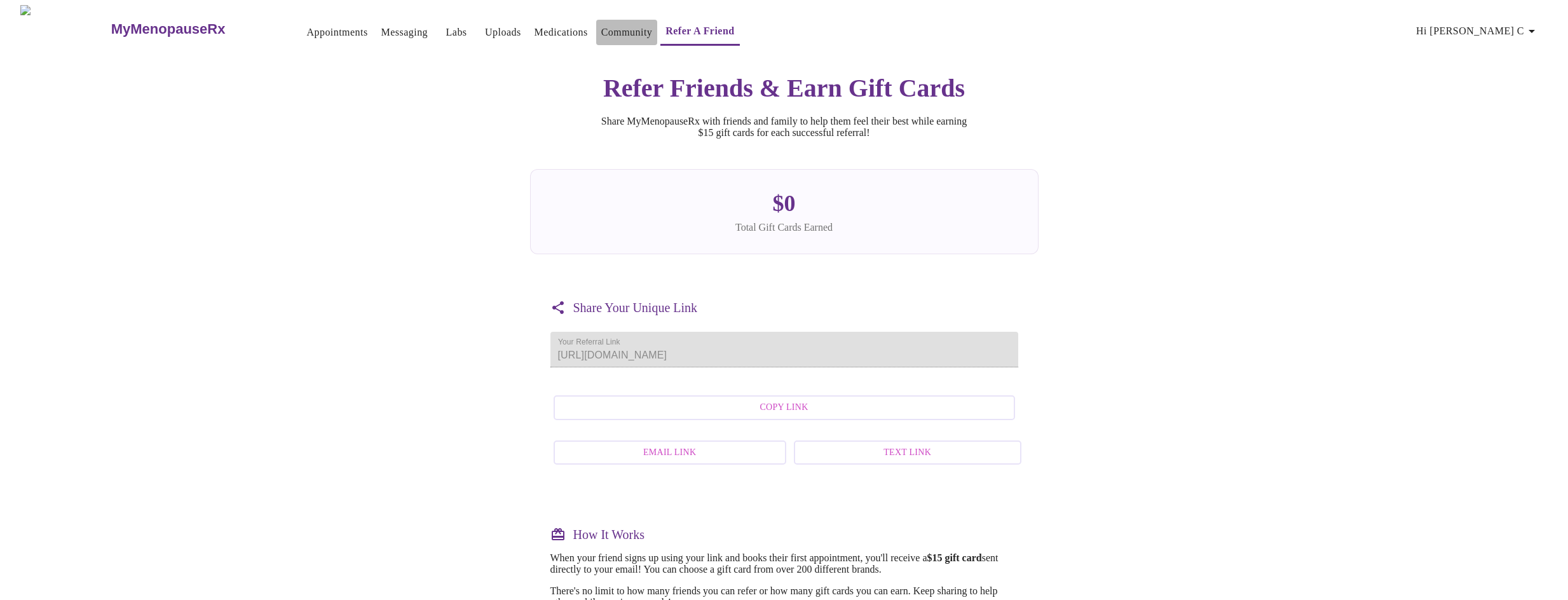
click at [601, 31] on link "Community" at bounding box center [627, 32] width 52 height 18
